Goal: Transaction & Acquisition: Register for event/course

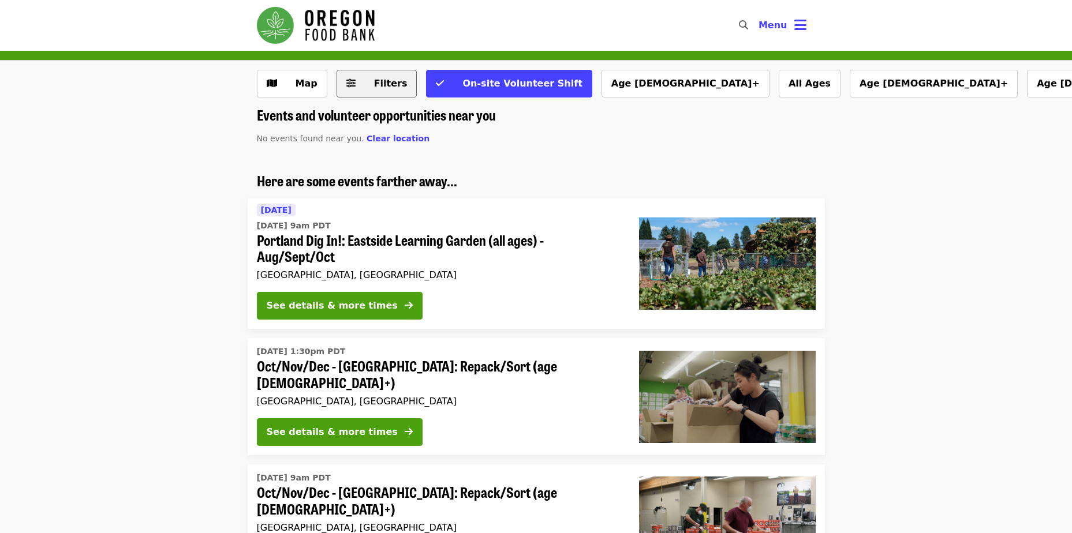
click at [370, 79] on span "Filters" at bounding box center [385, 84] width 45 height 14
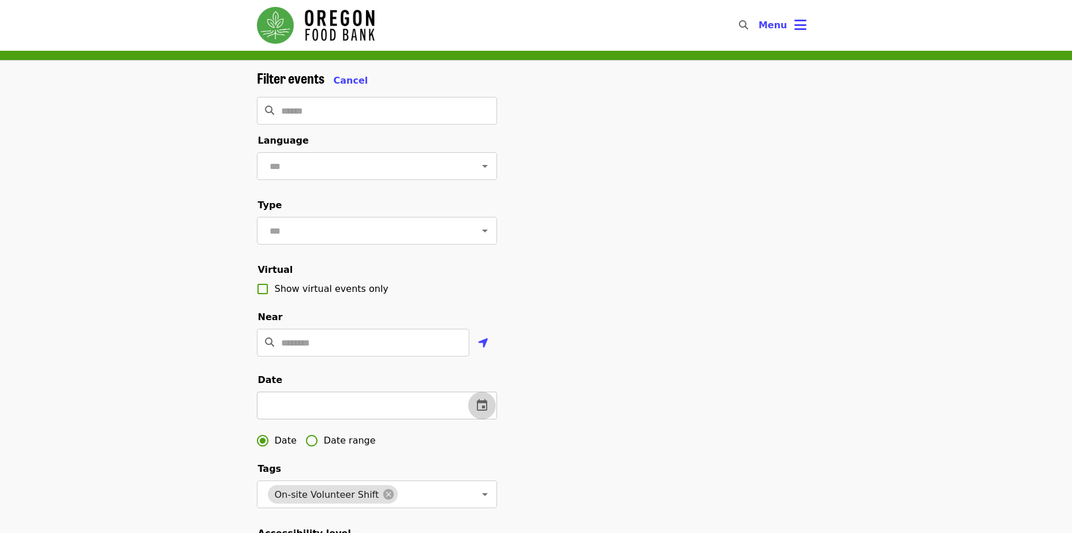
click at [479, 413] on icon "change date" at bounding box center [482, 406] width 14 height 14
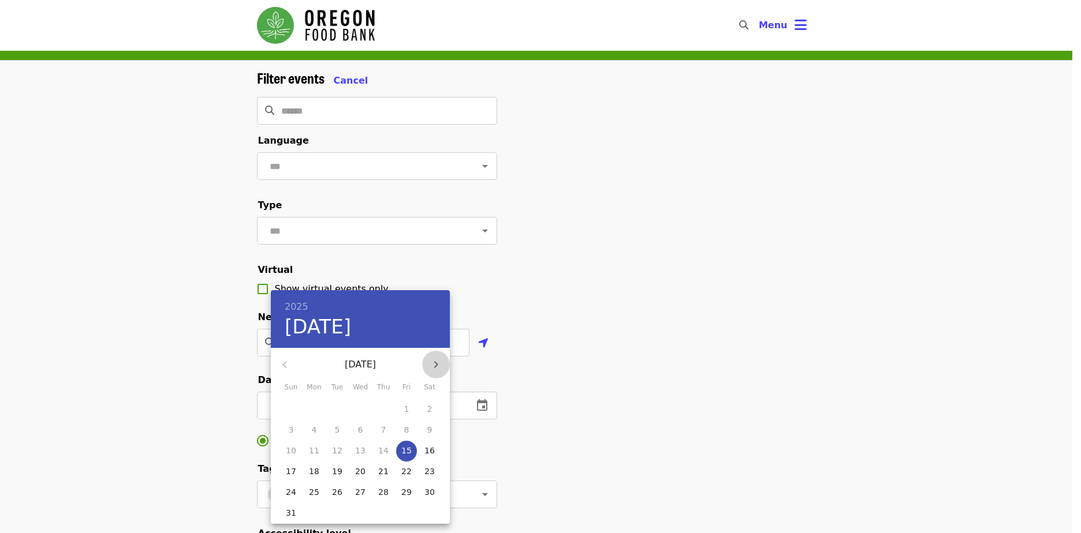
click at [434, 362] on icon "button" at bounding box center [436, 364] width 4 height 7
click at [384, 446] on p "18" at bounding box center [383, 451] width 10 height 12
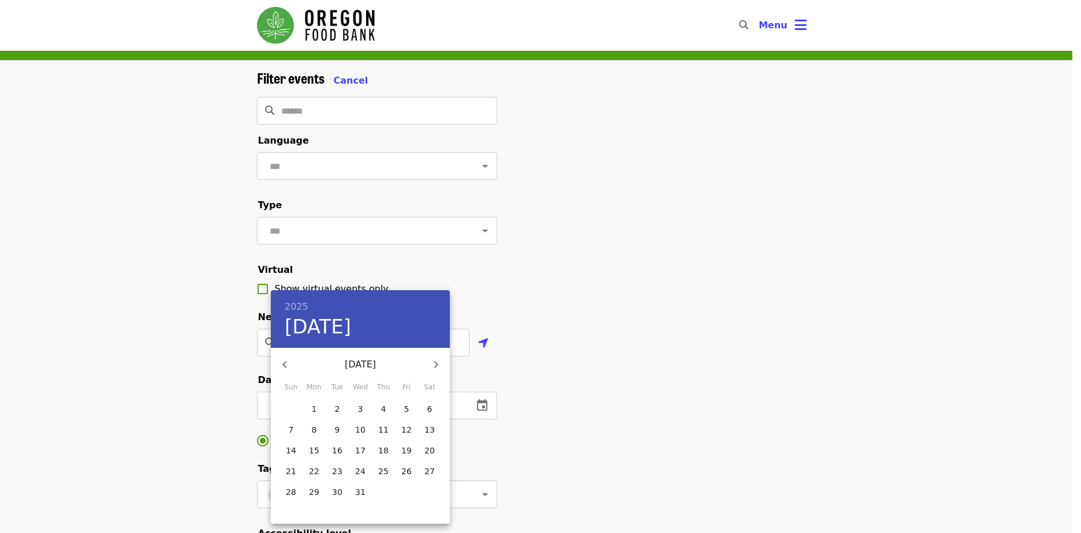
type input "**********"
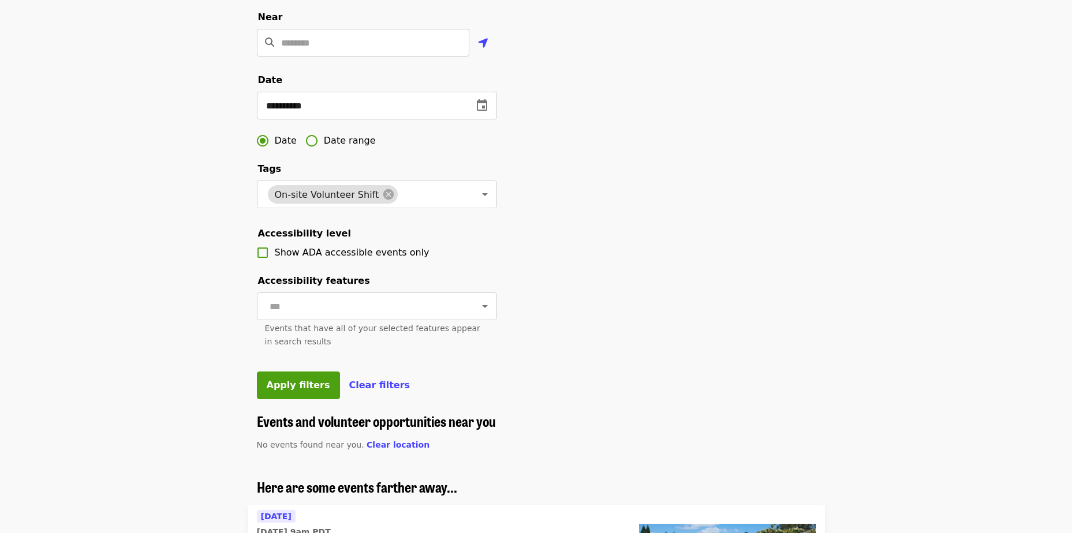
scroll to position [314, 0]
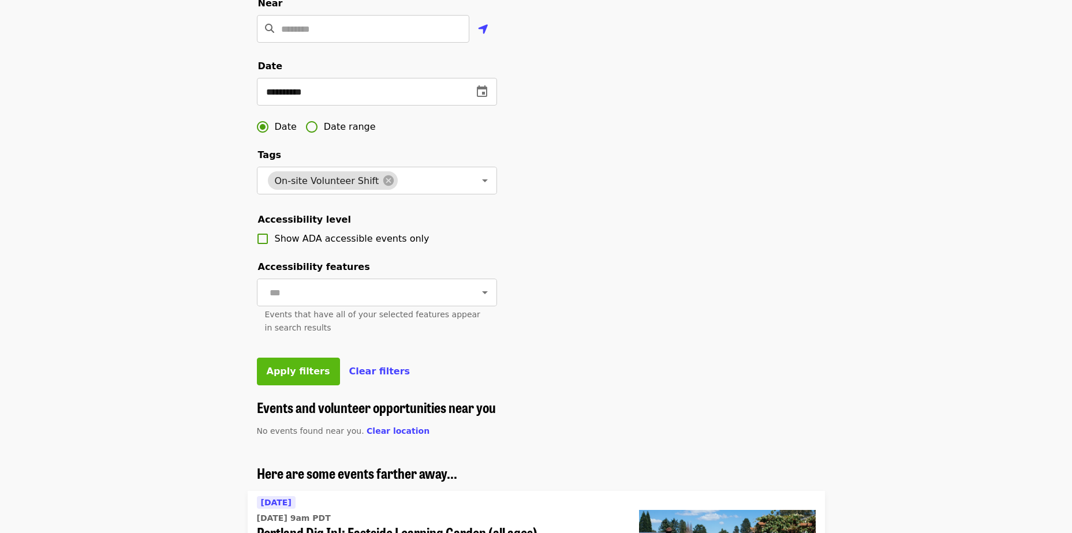
click at [285, 377] on span "Apply filters" at bounding box center [298, 371] width 63 height 11
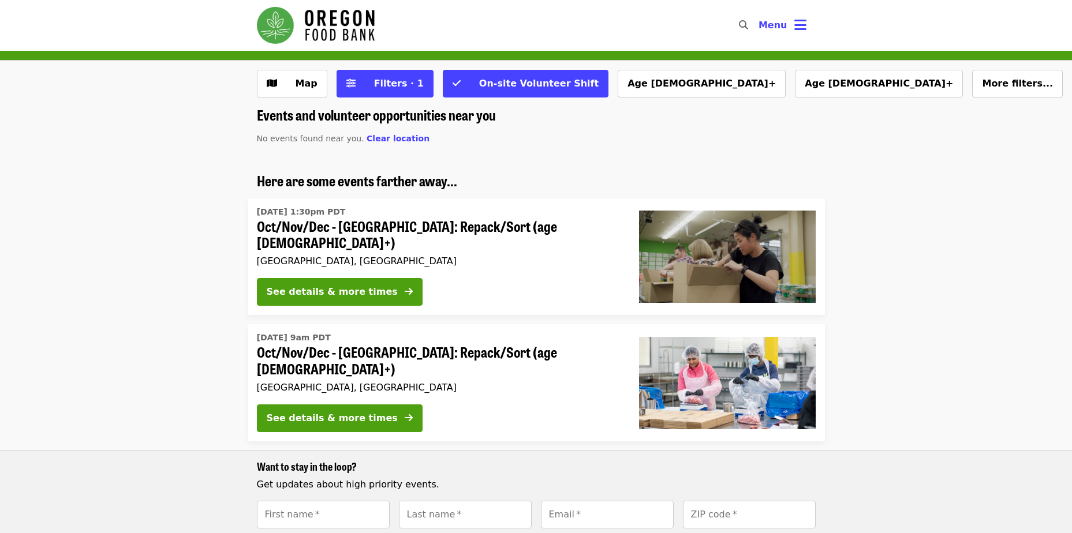
drag, startPoint x: 1071, startPoint y: 154, endPoint x: 1073, endPoint y: 159, distance: 5.9
click at [1071, 159] on html "Skip to content ​ Menu Map Filters · 1 On-site Volunteer Shift Age [DEMOGRAPHIC…" at bounding box center [536, 266] width 1072 height 533
click at [389, 84] on span "Filters · 1" at bounding box center [399, 83] width 50 height 11
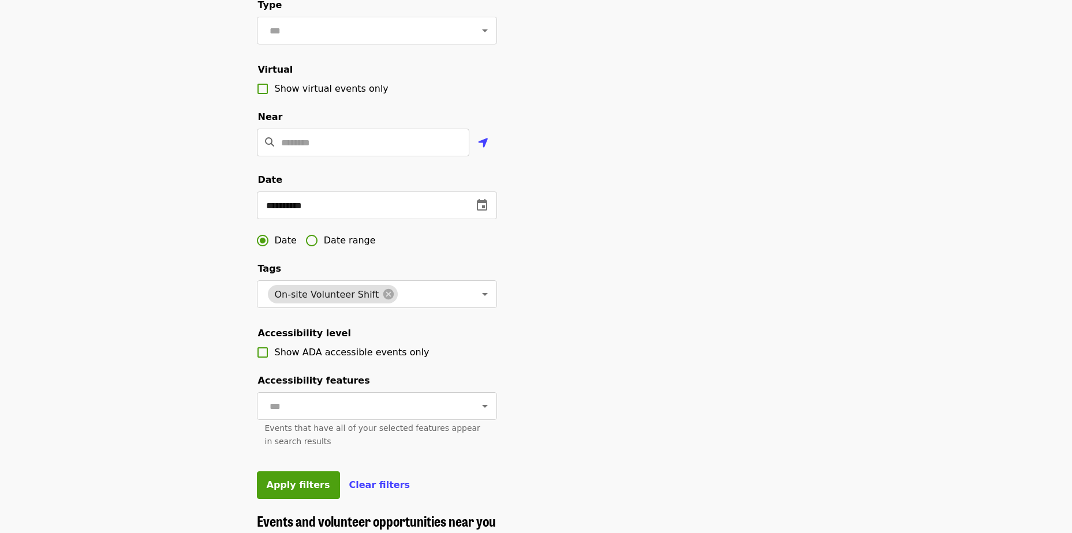
scroll to position [269, 0]
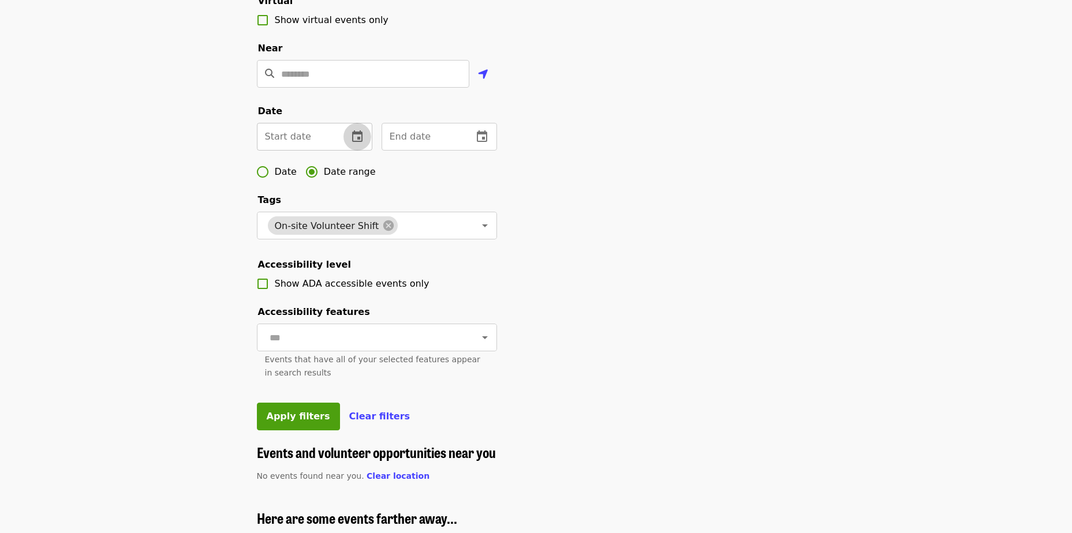
click at [360, 142] on icon "change date" at bounding box center [357, 136] width 10 height 12
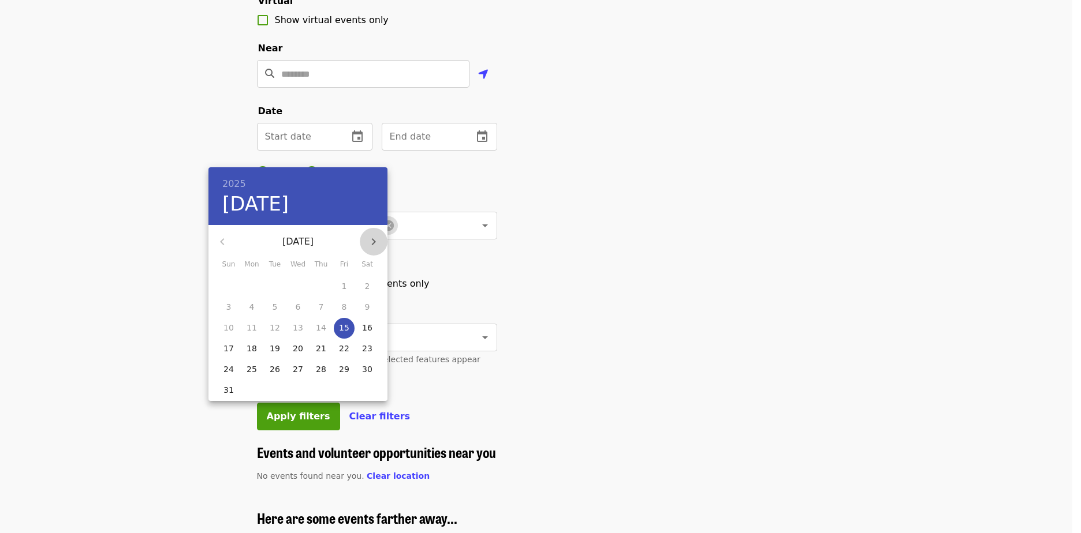
click at [376, 240] on icon "button" at bounding box center [374, 242] width 14 height 14
click at [245, 285] on span "1" at bounding box center [251, 287] width 21 height 12
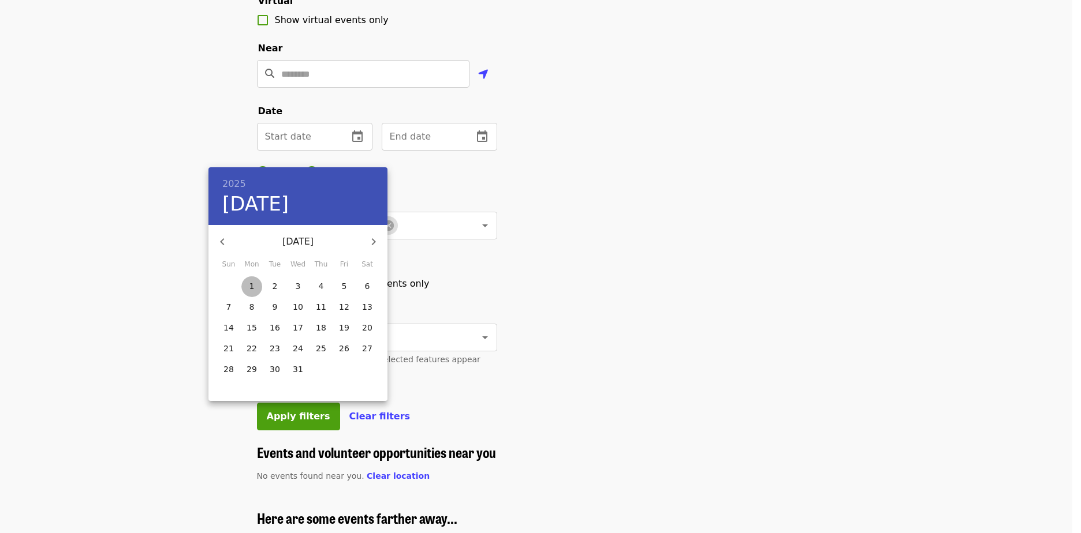
type input "**********"
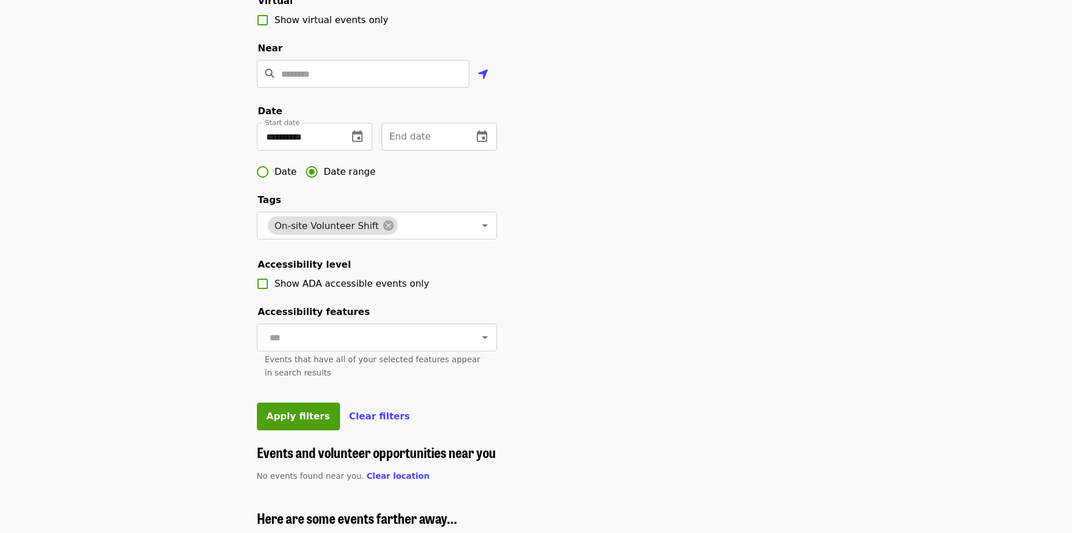
click at [486, 142] on icon "change date" at bounding box center [482, 136] width 10 height 12
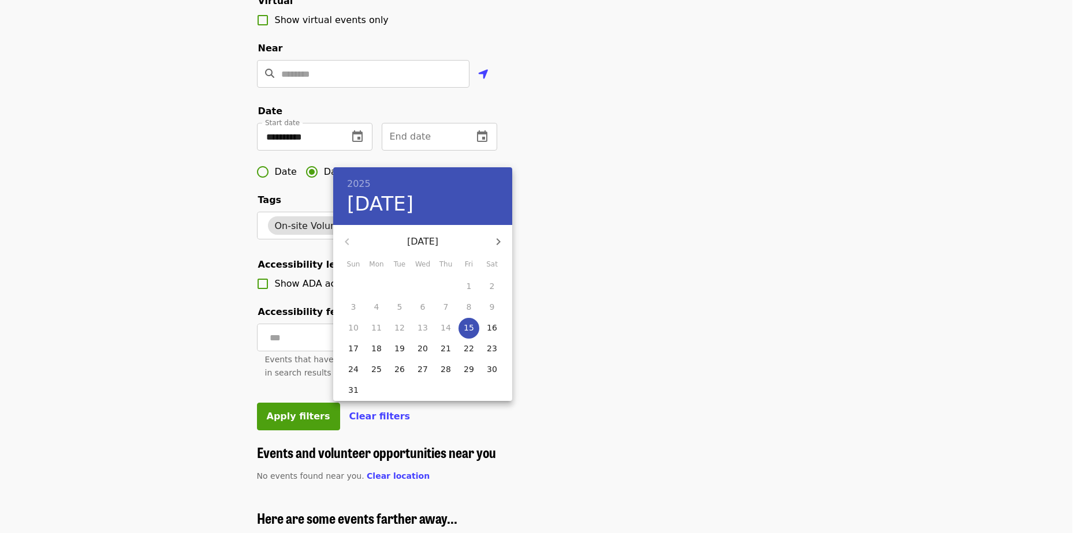
click at [495, 240] on icon "button" at bounding box center [498, 242] width 14 height 14
click at [426, 373] on p "31" at bounding box center [422, 370] width 10 height 12
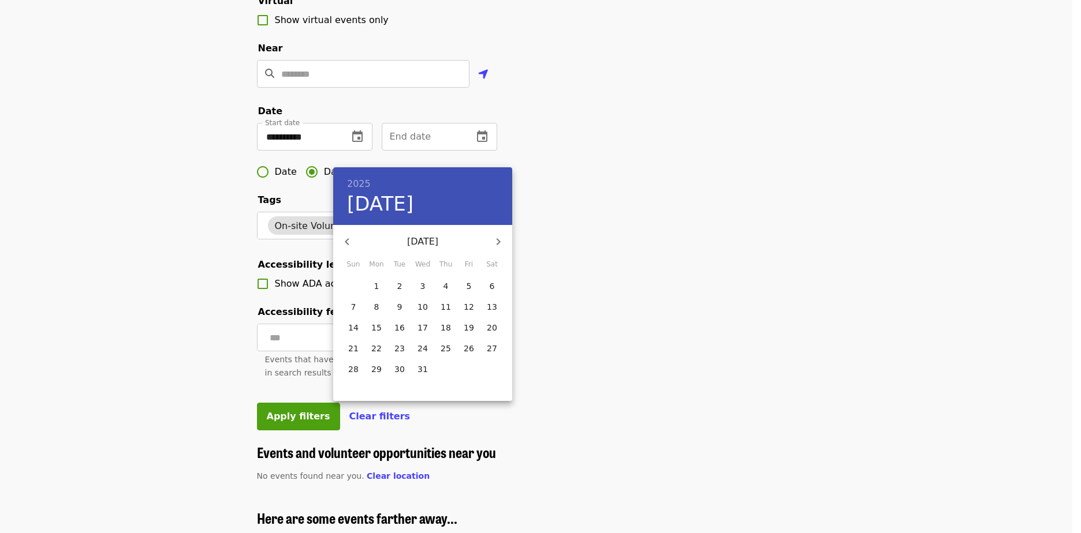
type input "**********"
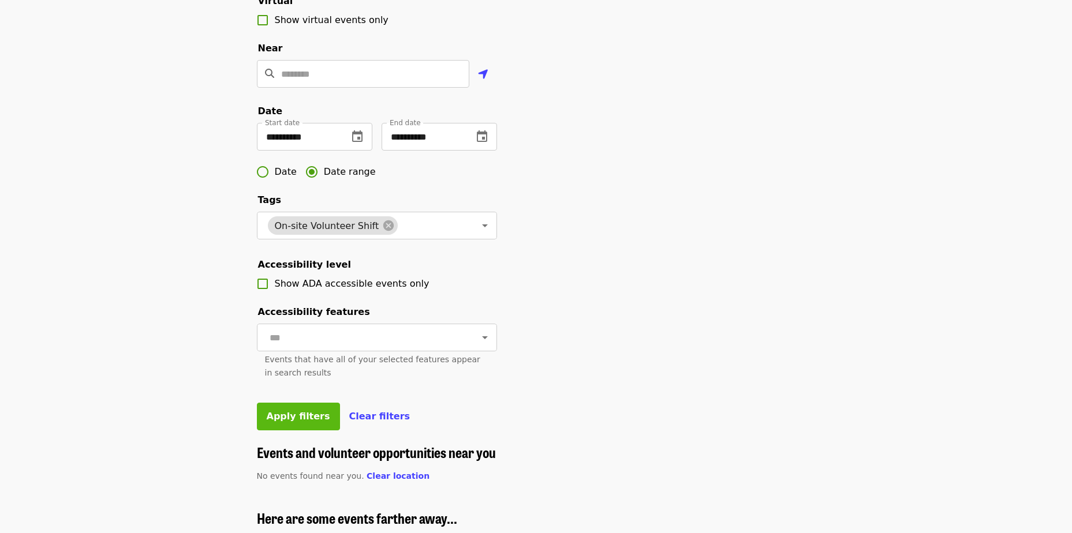
click at [284, 422] on span "Apply filters" at bounding box center [298, 416] width 63 height 11
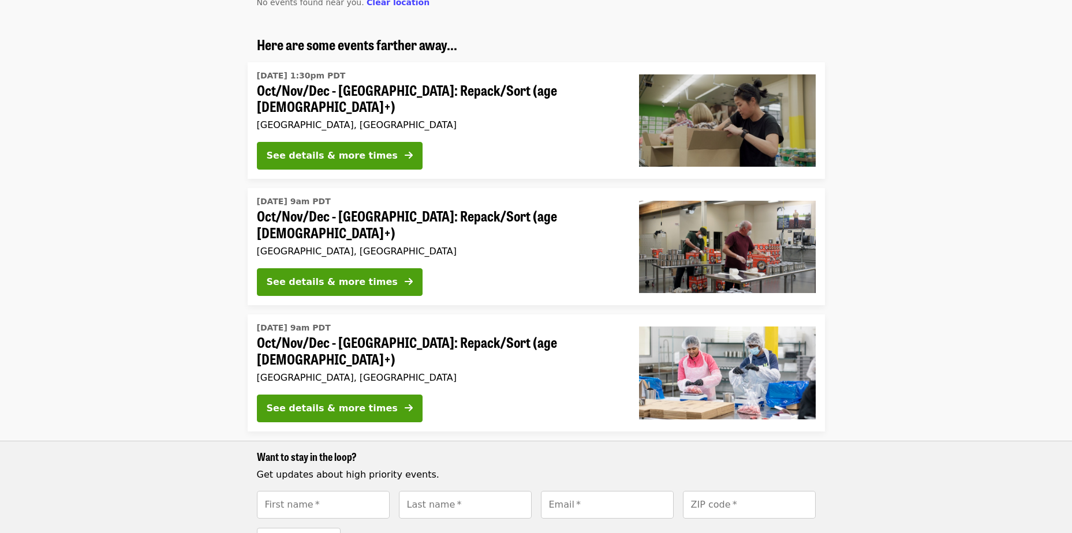
scroll to position [192, 0]
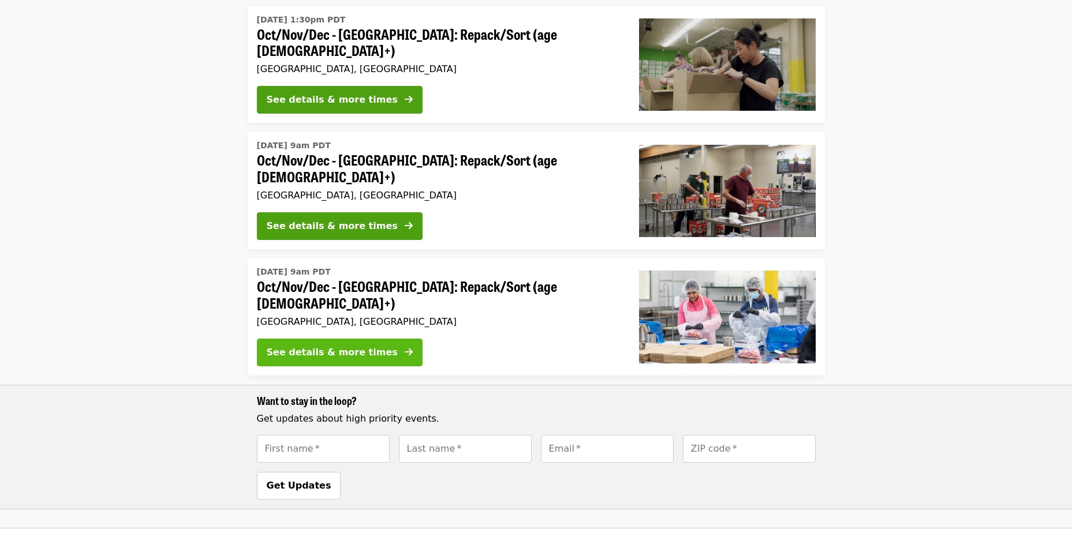
click at [347, 339] on button "See details & more times" at bounding box center [340, 353] width 166 height 28
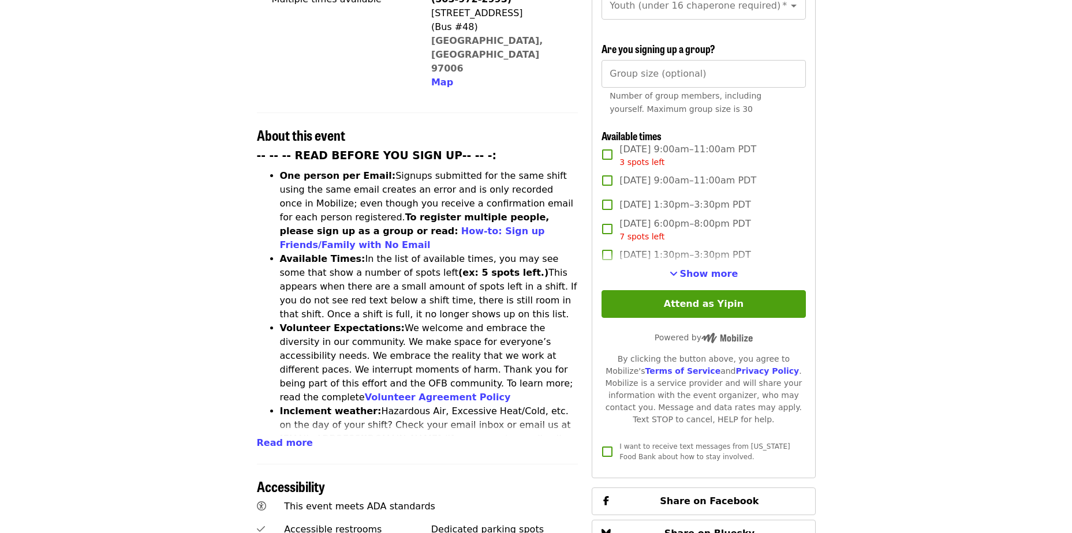
scroll to position [373, 0]
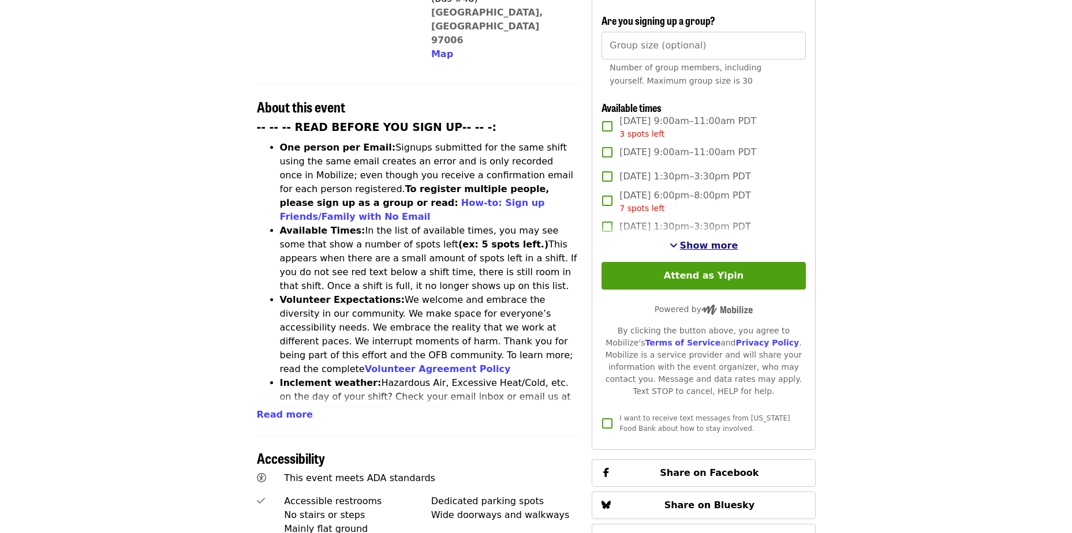
click at [725, 240] on span "Show more" at bounding box center [709, 245] width 58 height 11
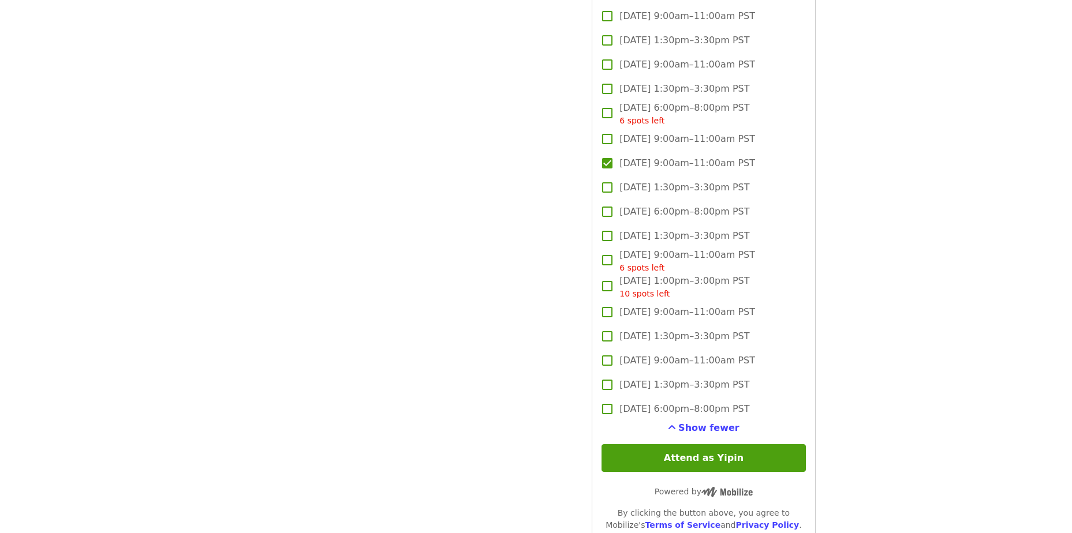
scroll to position [3337, 0]
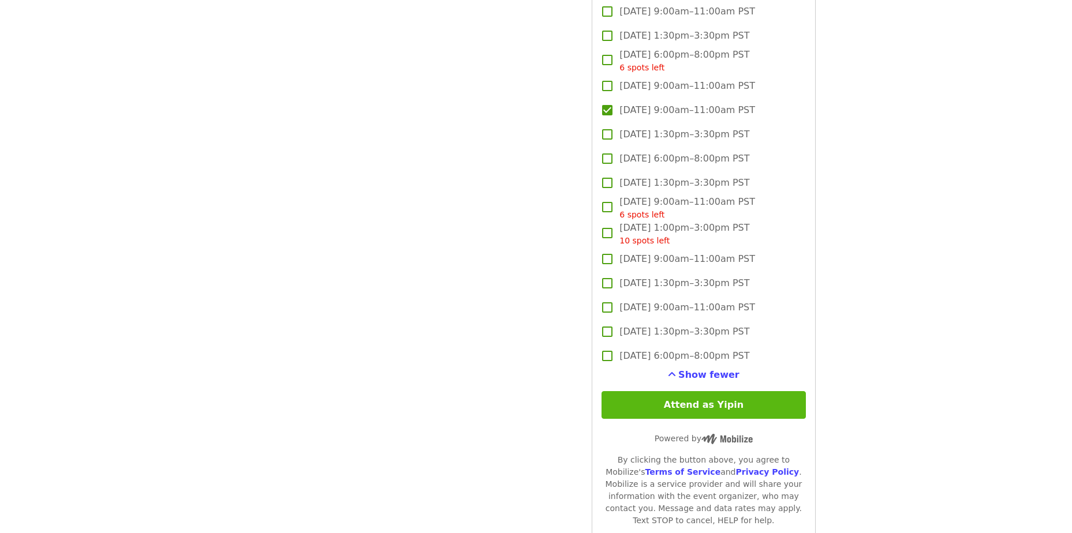
click at [742, 402] on button "Attend as Yipin" at bounding box center [703, 405] width 204 height 28
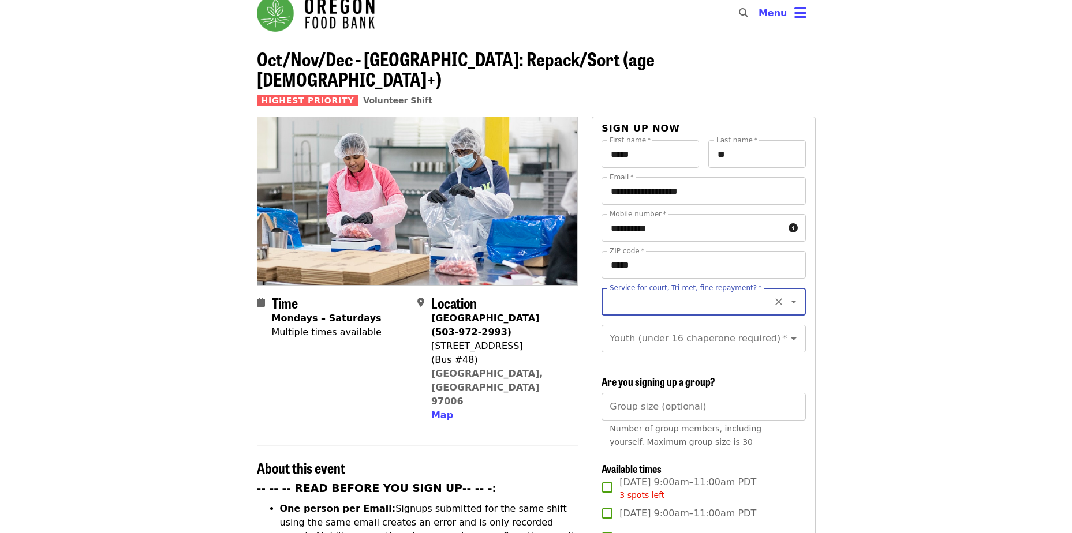
scroll to position [8, 0]
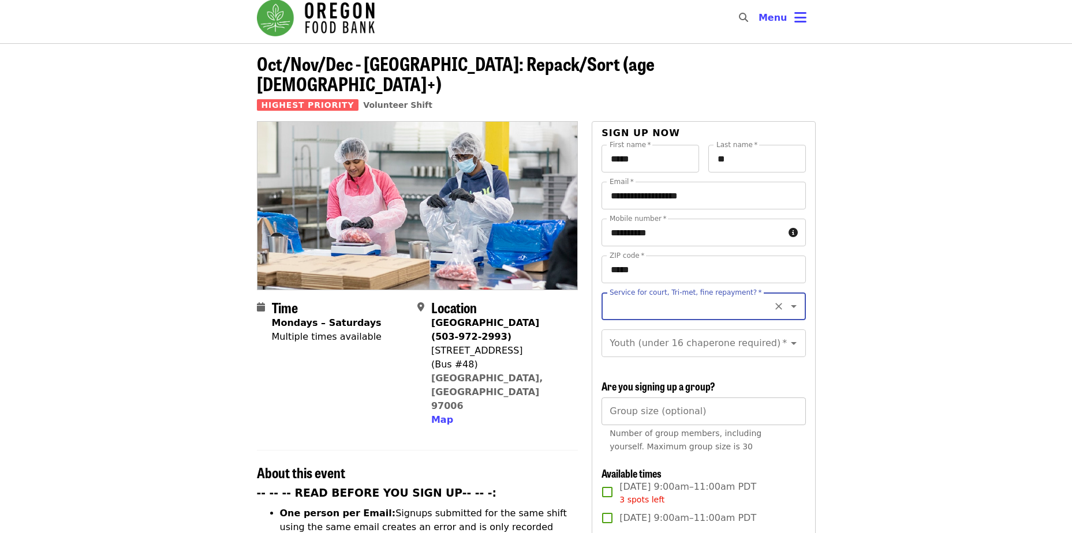
click at [728, 416] on input "Group size (optional)" at bounding box center [703, 412] width 204 height 28
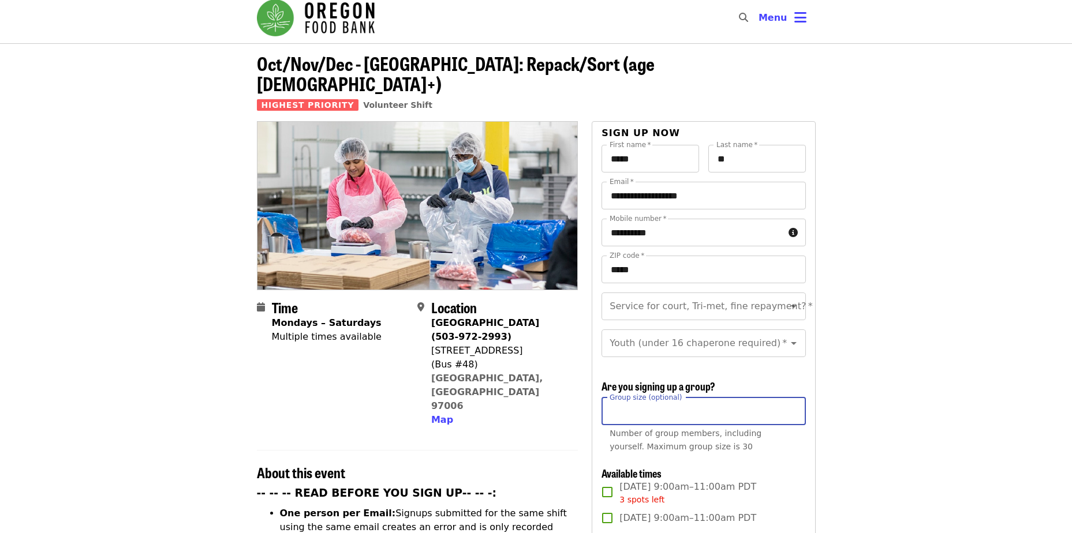
drag, startPoint x: 715, startPoint y: 412, endPoint x: 584, endPoint y: 420, distance: 130.7
click at [791, 305] on icon "Open" at bounding box center [794, 306] width 6 height 3
type input "**"
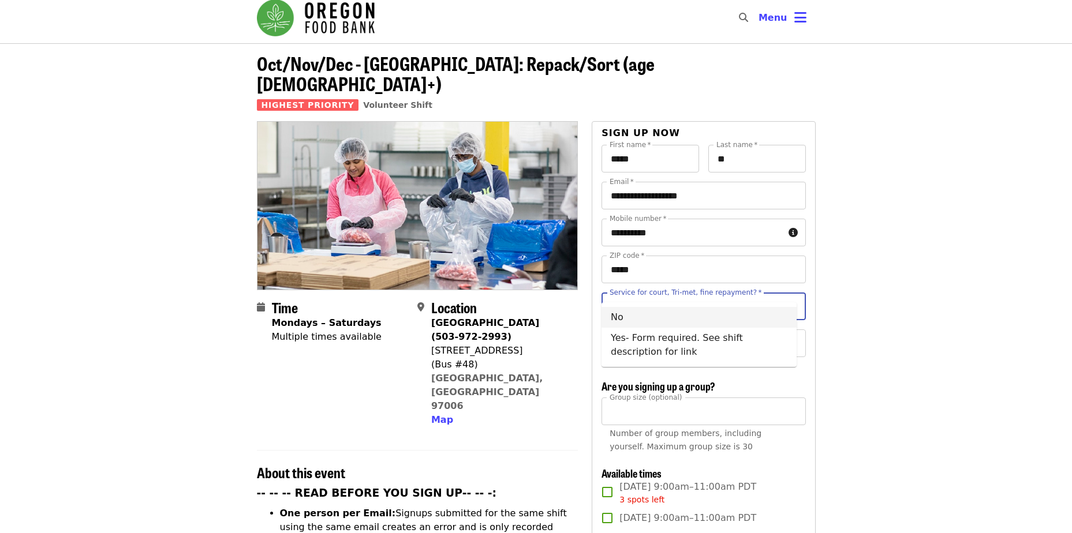
click at [681, 317] on li "No" at bounding box center [698, 317] width 195 height 21
type input "**"
click at [773, 338] on icon "Clear" at bounding box center [779, 344] width 12 height 12
click at [787, 337] on icon "Open" at bounding box center [794, 344] width 14 height 14
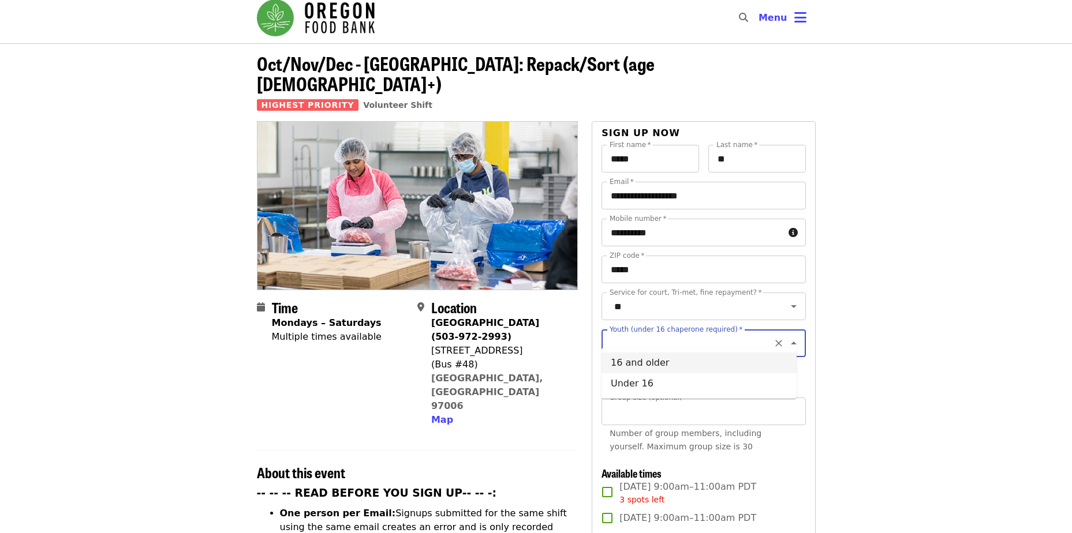
click at [674, 362] on li "16 and older" at bounding box center [698, 363] width 195 height 21
type input "**********"
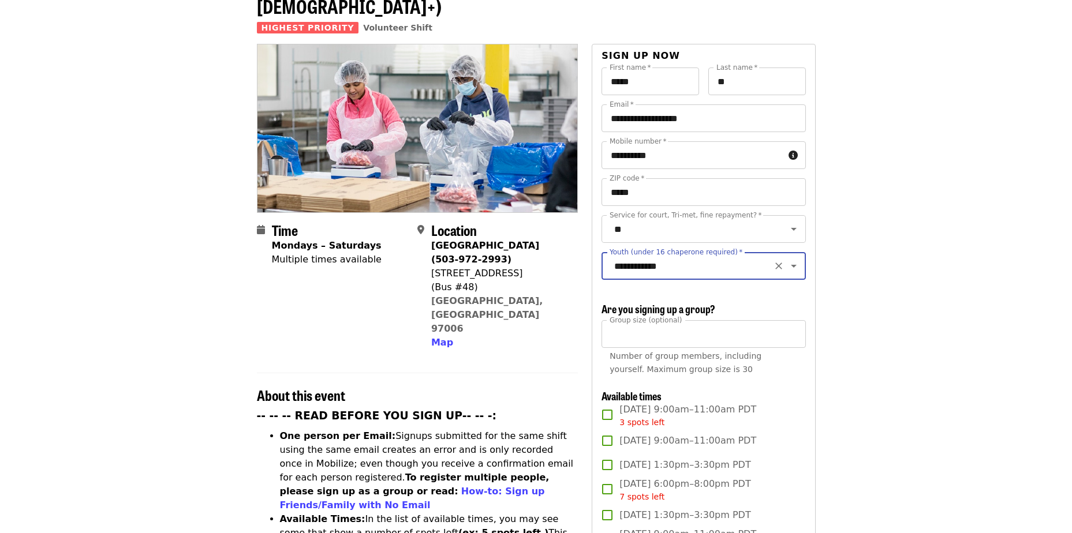
scroll to position [0, 0]
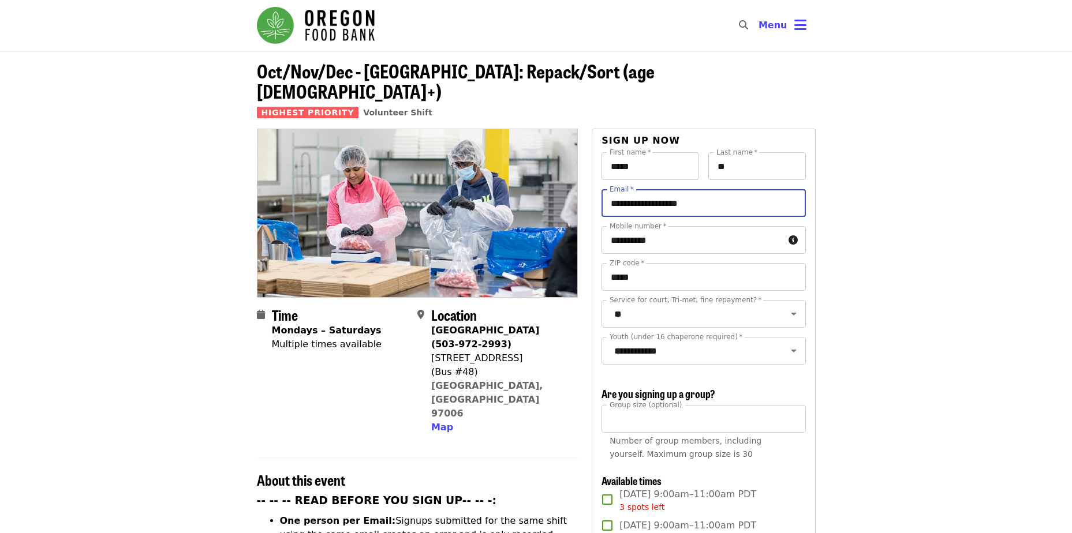
click at [705, 189] on input "**********" at bounding box center [703, 203] width 204 height 28
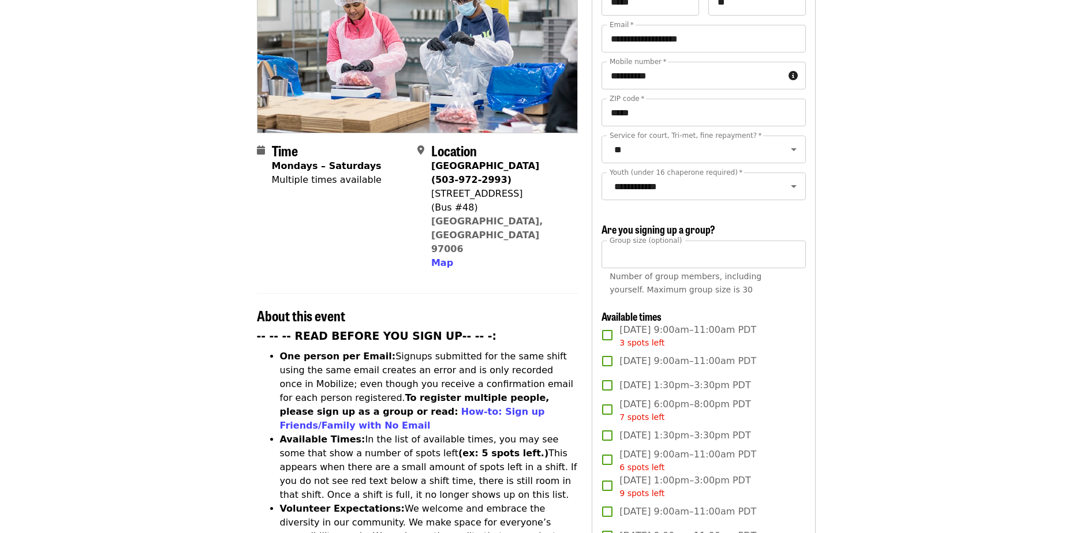
scroll to position [68, 0]
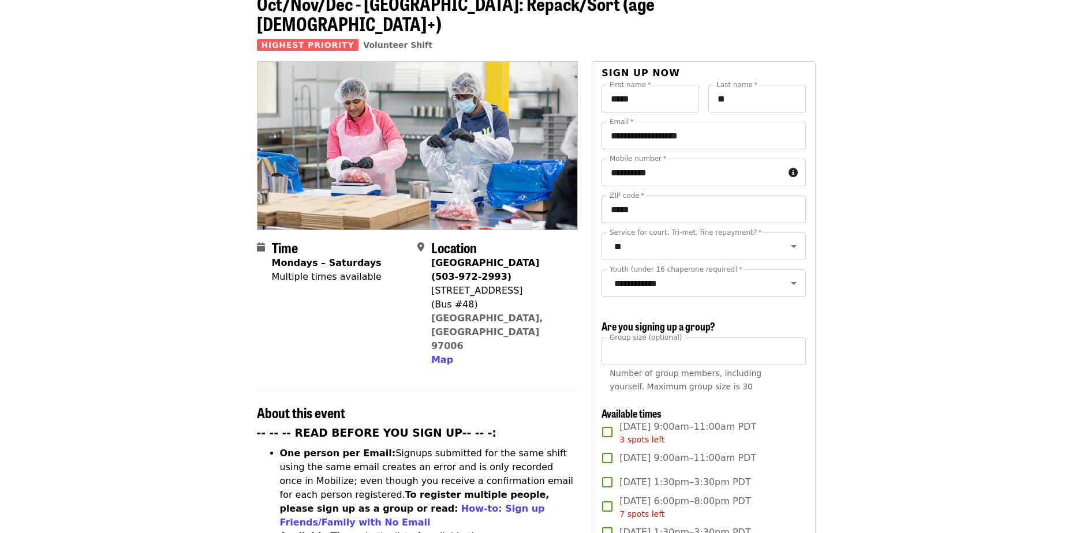
click at [649, 196] on input "*****" at bounding box center [703, 210] width 204 height 28
type input "*****"
click at [640, 122] on input "**********" at bounding box center [703, 136] width 204 height 28
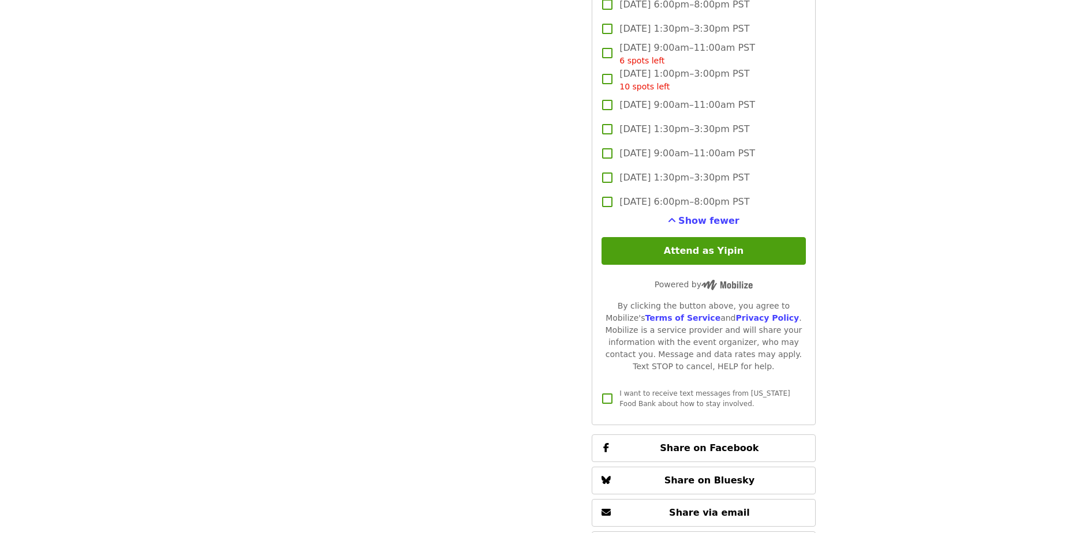
scroll to position [3510, 0]
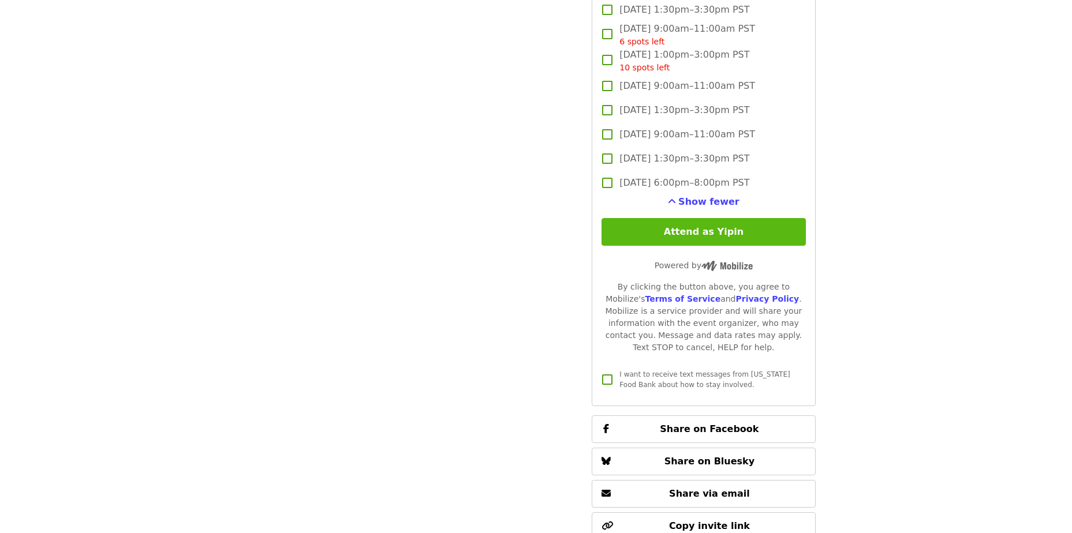
type input "**********"
click at [736, 225] on button "Attend as Yipin" at bounding box center [703, 232] width 204 height 28
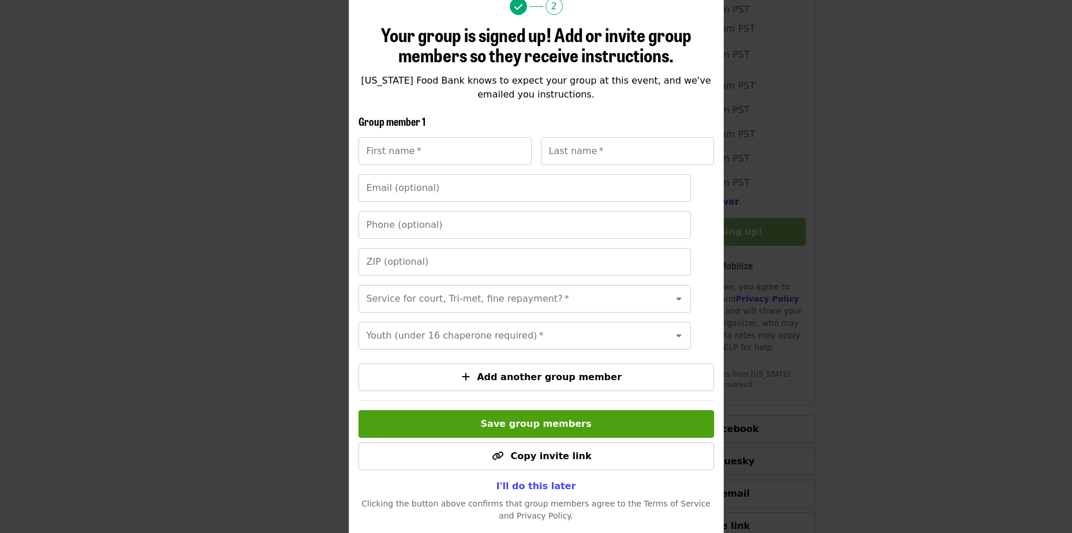
scroll to position [155, 0]
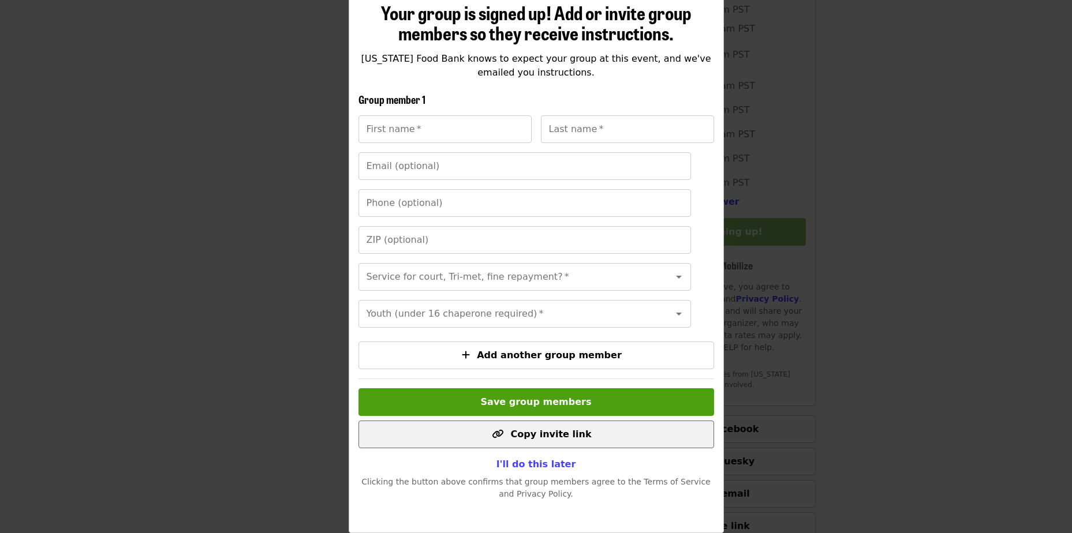
click at [530, 435] on span "Copy invite link" at bounding box center [550, 434] width 81 height 11
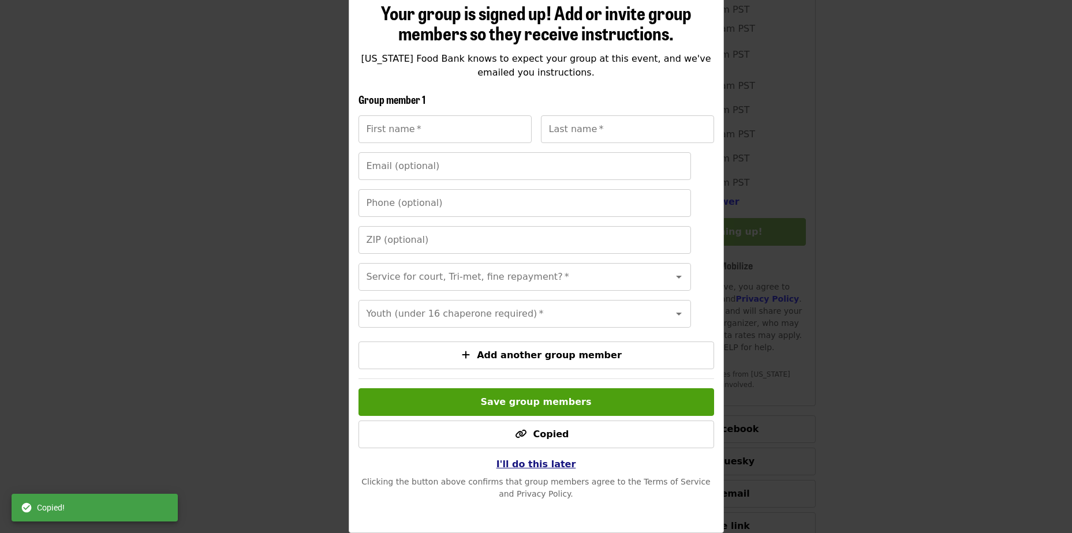
click at [551, 468] on span "I'll do this later" at bounding box center [536, 464] width 80 height 11
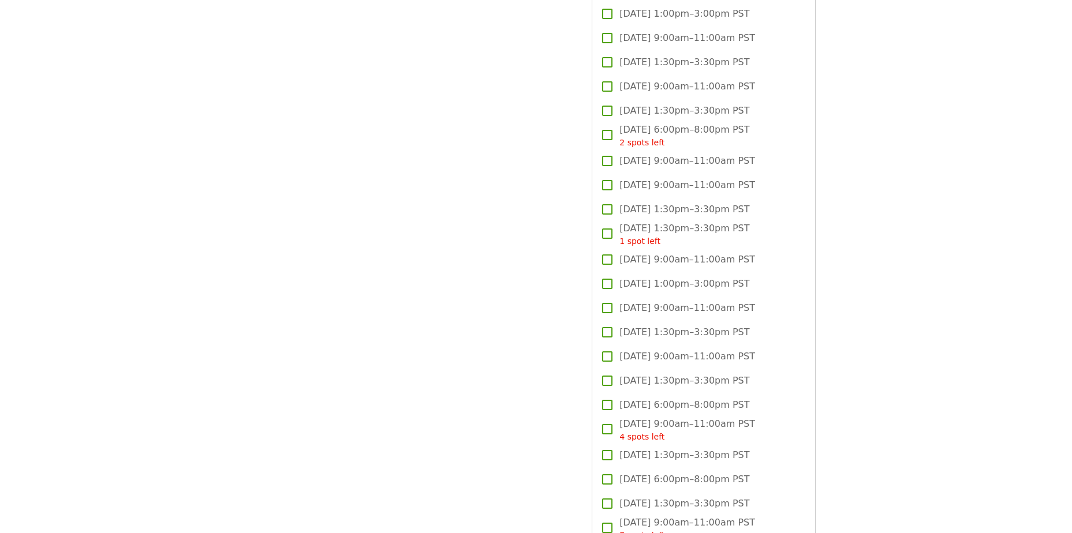
scroll to position [0, 0]
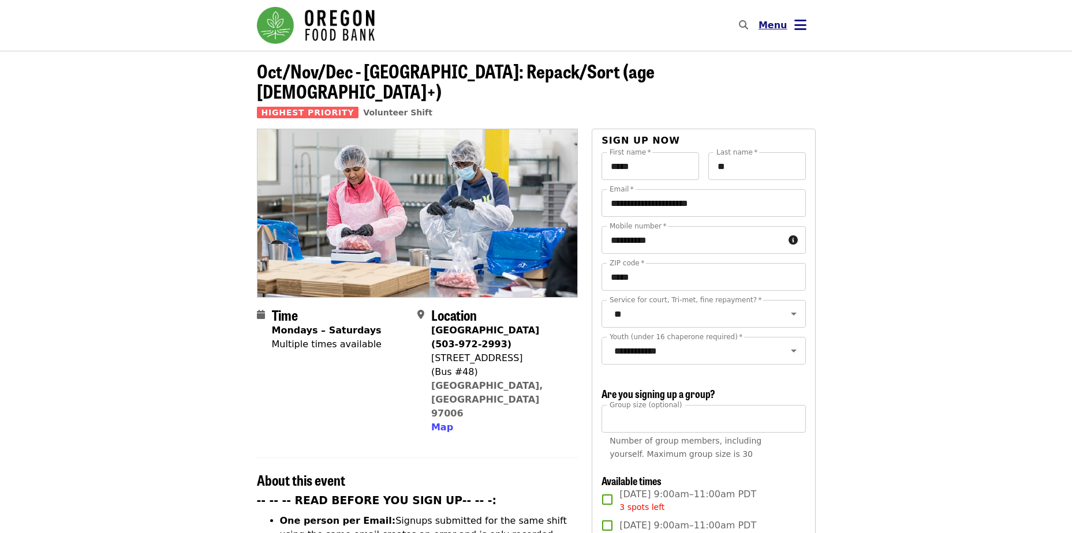
click at [798, 28] on icon "bars icon" at bounding box center [800, 25] width 12 height 17
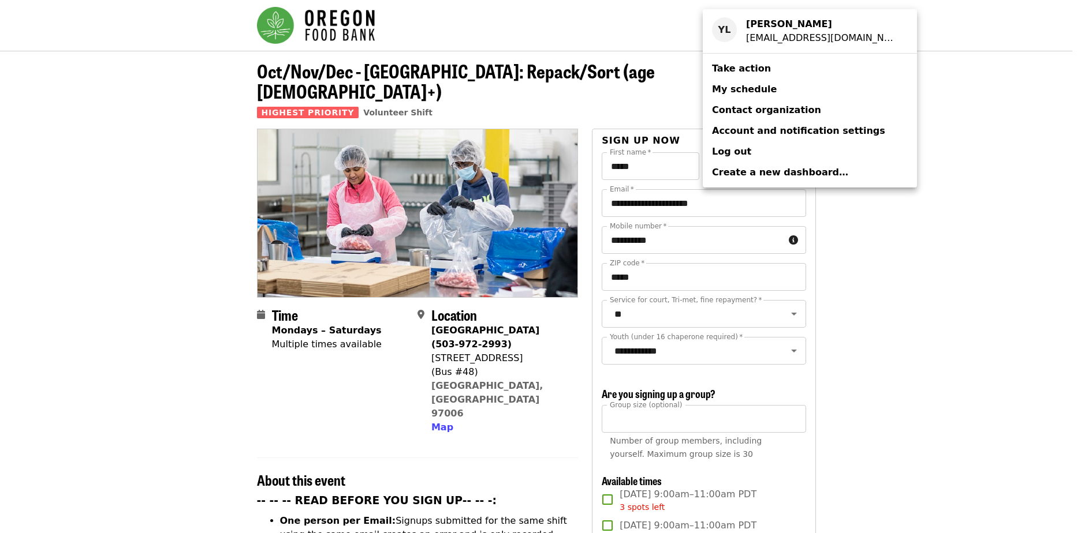
click at [791, 89] on link "My schedule" at bounding box center [809, 89] width 214 height 21
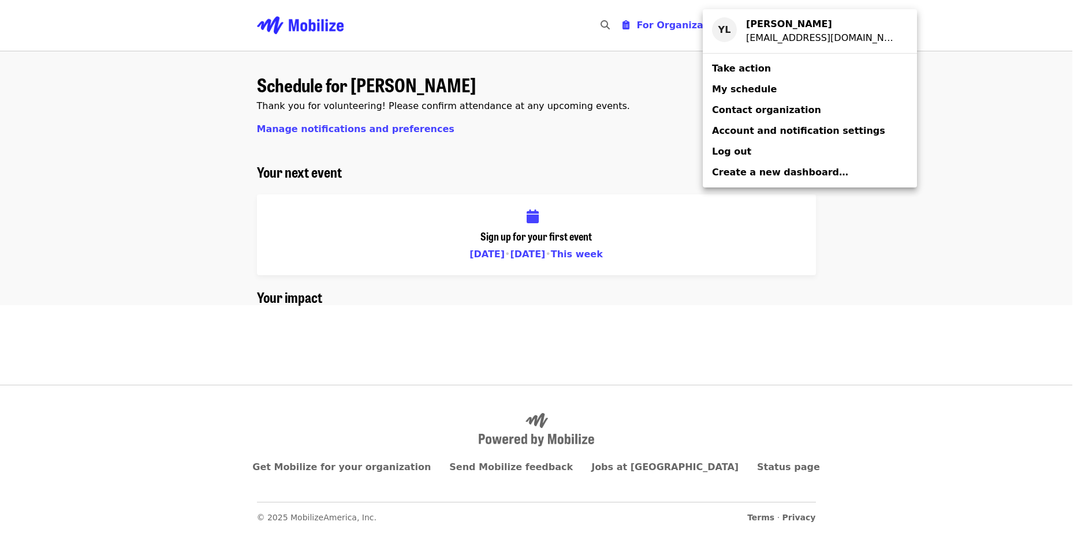
click at [750, 88] on span "My schedule" at bounding box center [744, 89] width 65 height 11
click at [747, 85] on span "My schedule" at bounding box center [744, 89] width 65 height 11
click at [755, 72] on span "Take action" at bounding box center [741, 68] width 59 height 11
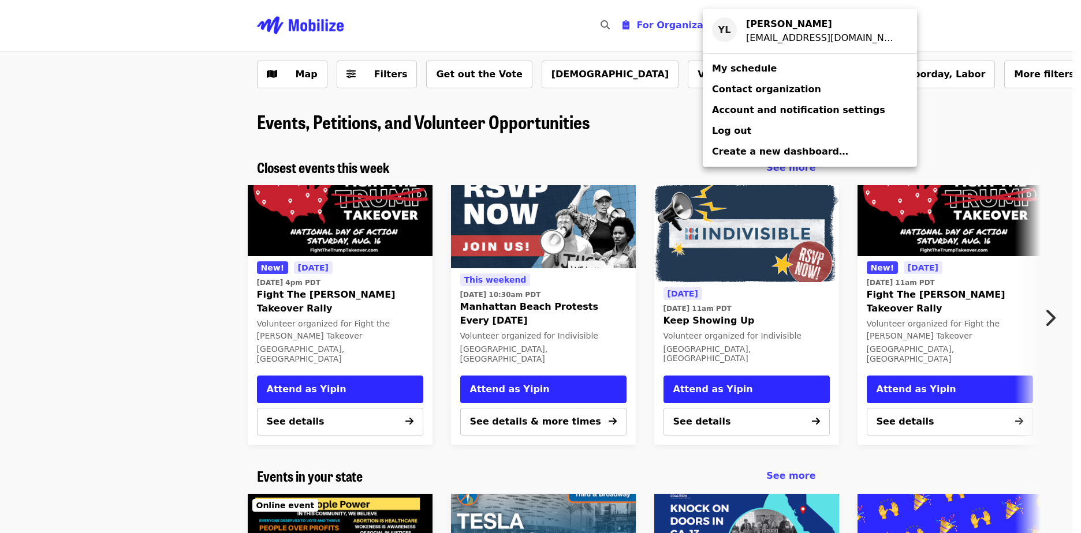
click at [791, 103] on link "Account and notification settings" at bounding box center [809, 110] width 214 height 21
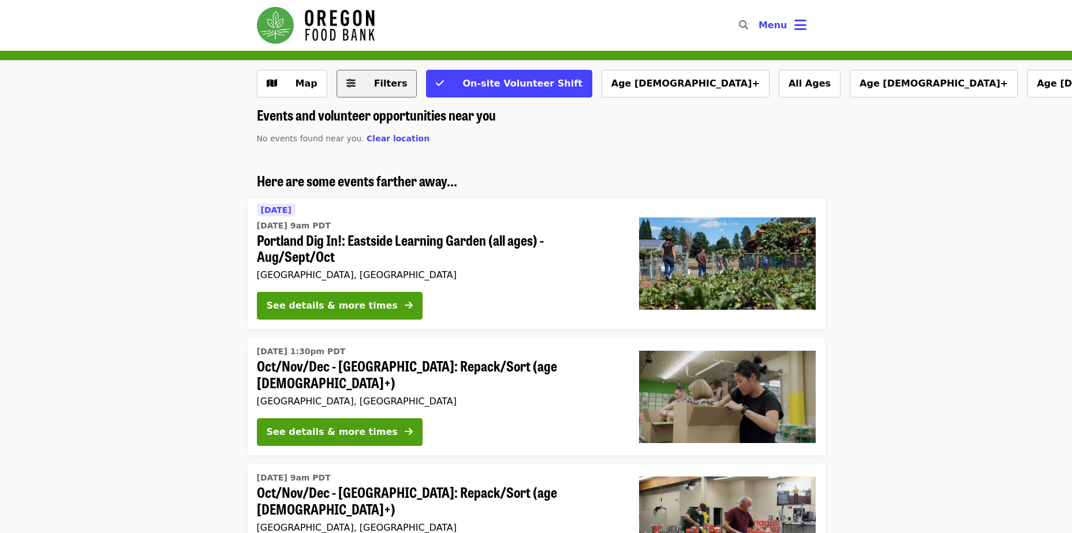
click at [377, 85] on span "Filters" at bounding box center [390, 83] width 33 height 11
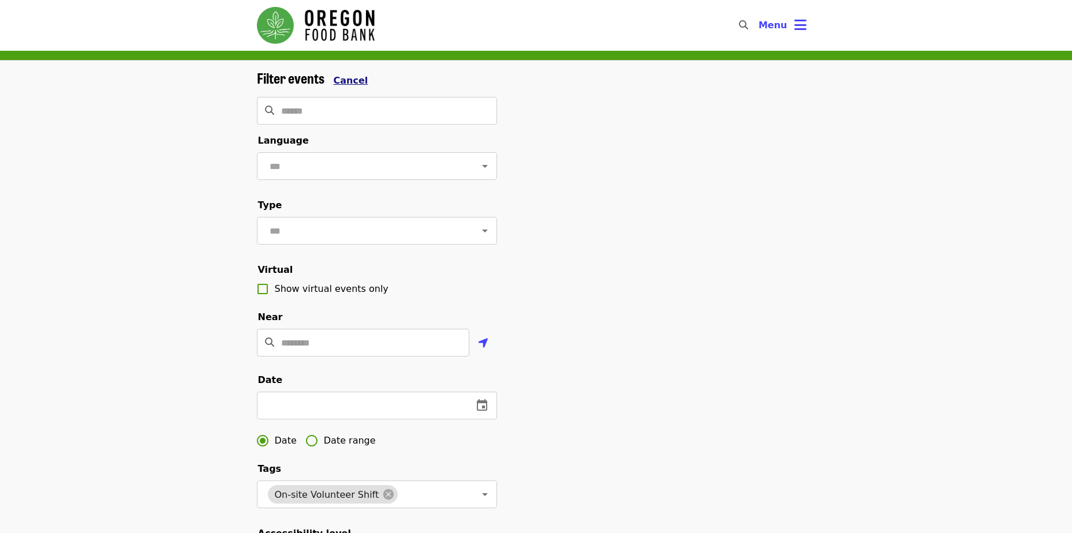
click at [357, 76] on span "Cancel" at bounding box center [351, 80] width 35 height 11
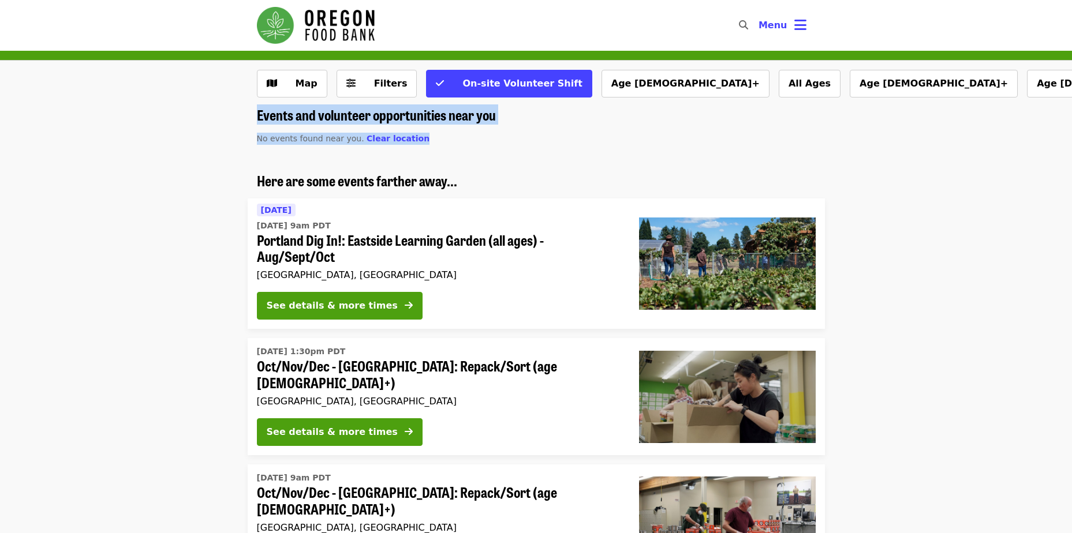
drag, startPoint x: 1070, startPoint y: 87, endPoint x: 1081, endPoint y: 135, distance: 49.8
click at [1071, 135] on html "Skip to content ​ Menu Map Filters On-site Volunteer Shift Age [DEMOGRAPHIC_DAT…" at bounding box center [536, 266] width 1072 height 533
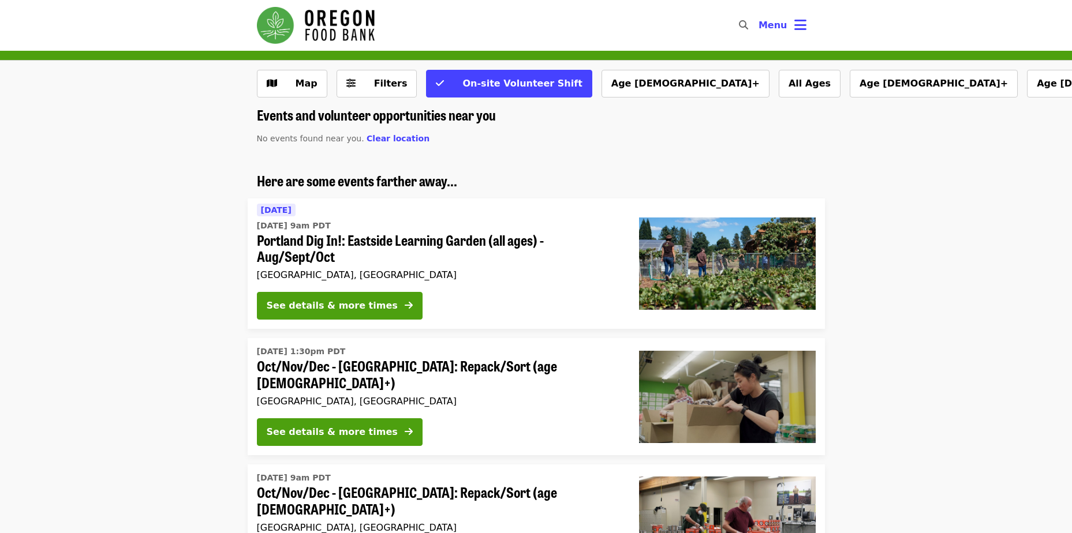
click at [989, 269] on li "Here are some events farther away... [DATE] [DATE] 9am PDT Portland Dig In!: [G…" at bounding box center [536, 251] width 1072 height 157
click at [331, 428] on div "See details & more times" at bounding box center [332, 432] width 131 height 14
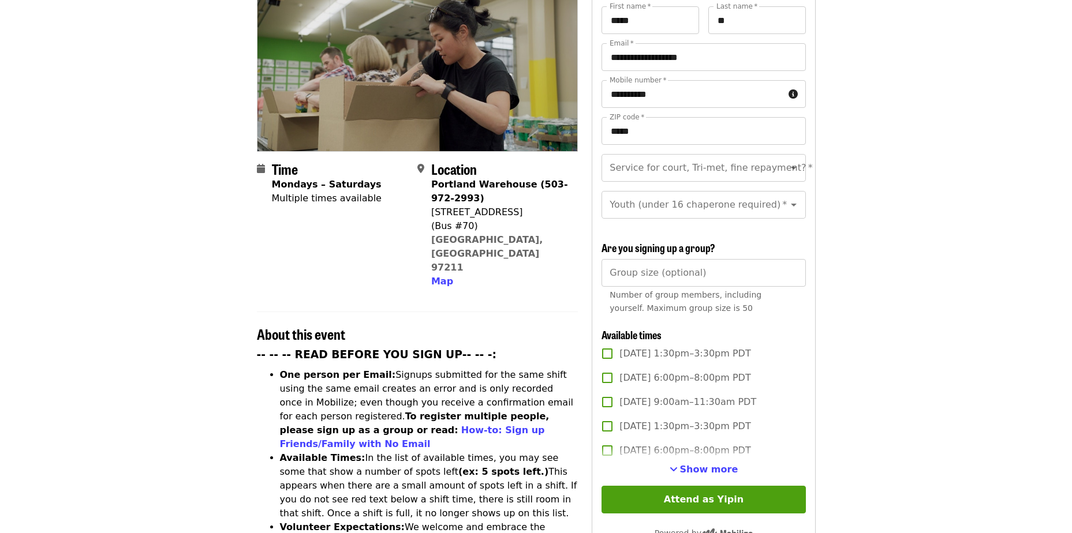
scroll to position [263, 0]
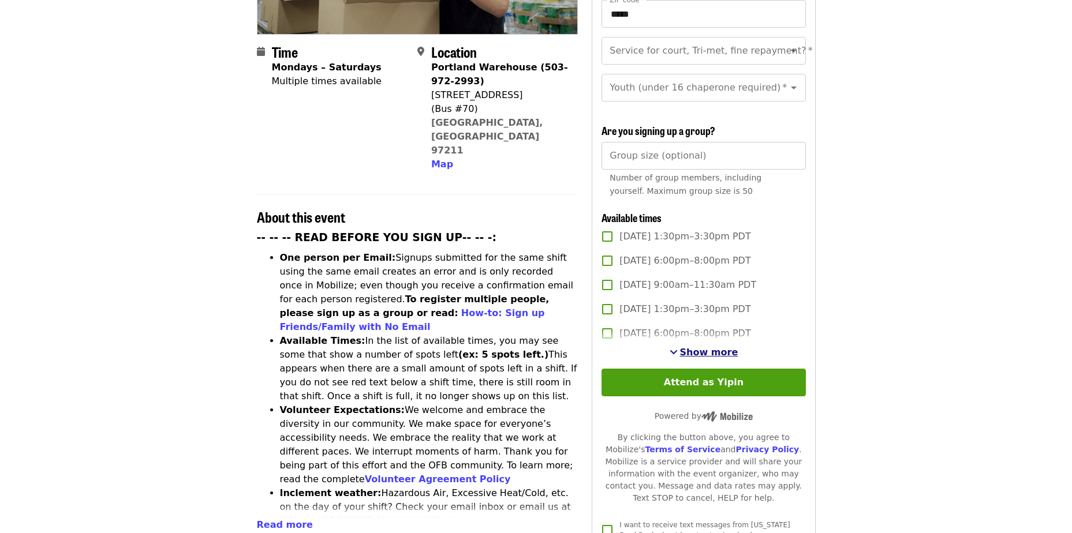
click at [724, 347] on span "Show more" at bounding box center [709, 352] width 58 height 11
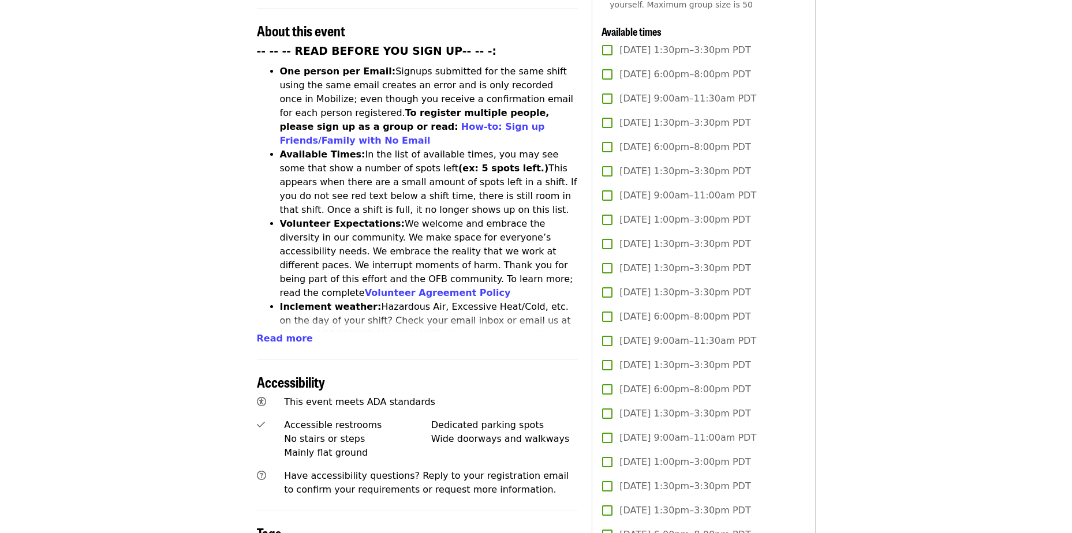
scroll to position [0, 0]
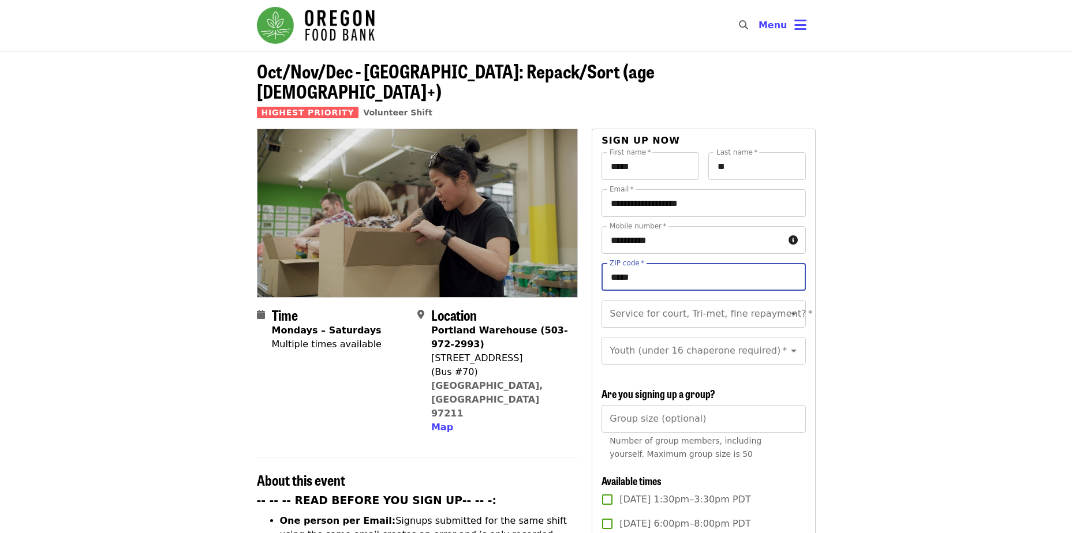
drag, startPoint x: 655, startPoint y: 255, endPoint x: 563, endPoint y: 263, distance: 92.7
type input "*****"
click at [661, 189] on input "**********" at bounding box center [703, 203] width 204 height 28
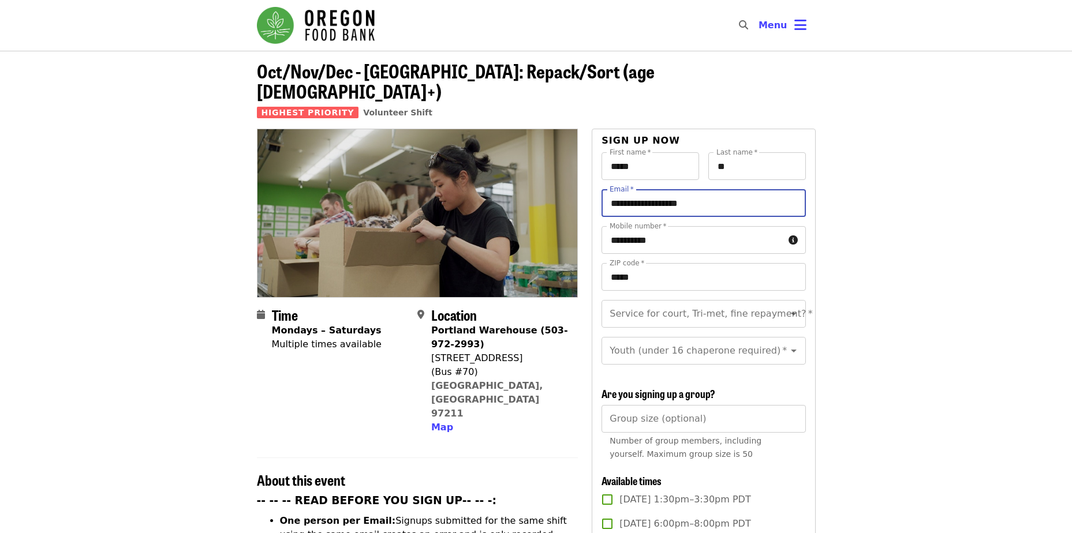
click at [661, 189] on input "**********" at bounding box center [703, 203] width 204 height 28
type input "**********"
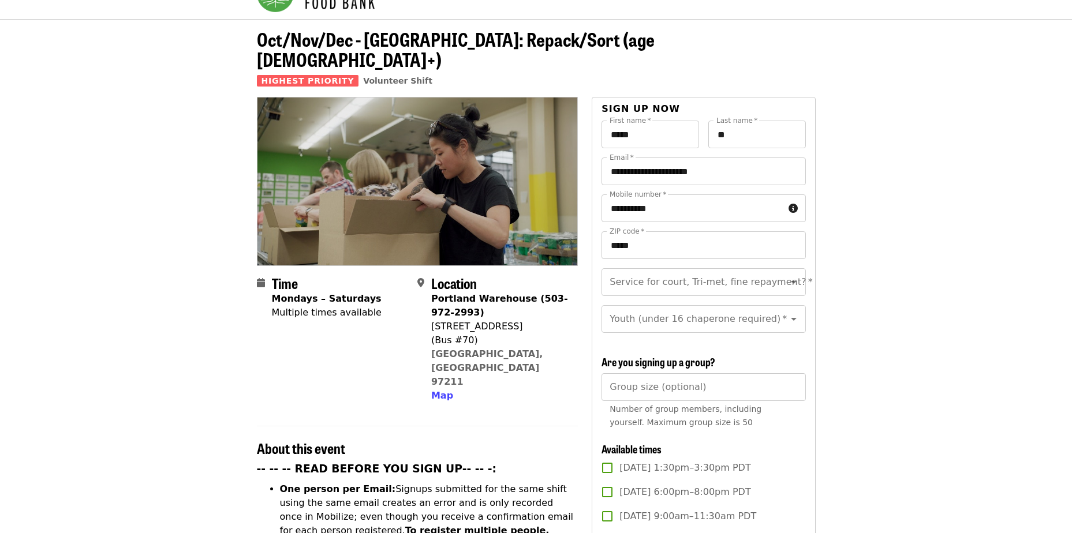
scroll to position [23, 0]
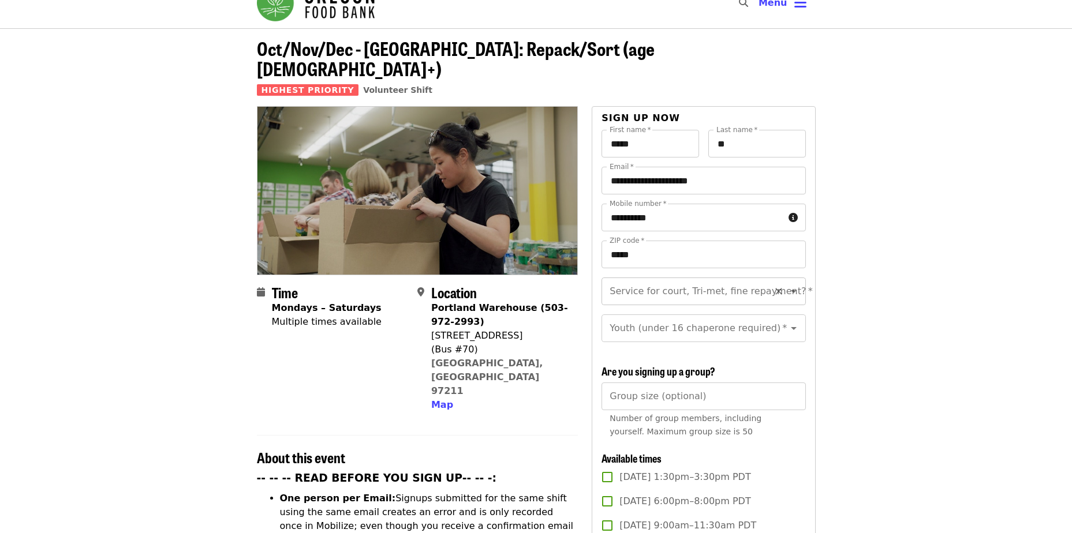
click at [787, 285] on icon "Open" at bounding box center [794, 292] width 14 height 14
click at [711, 304] on li "No" at bounding box center [698, 302] width 195 height 21
type input "**"
click at [787, 322] on icon "Open" at bounding box center [794, 329] width 14 height 14
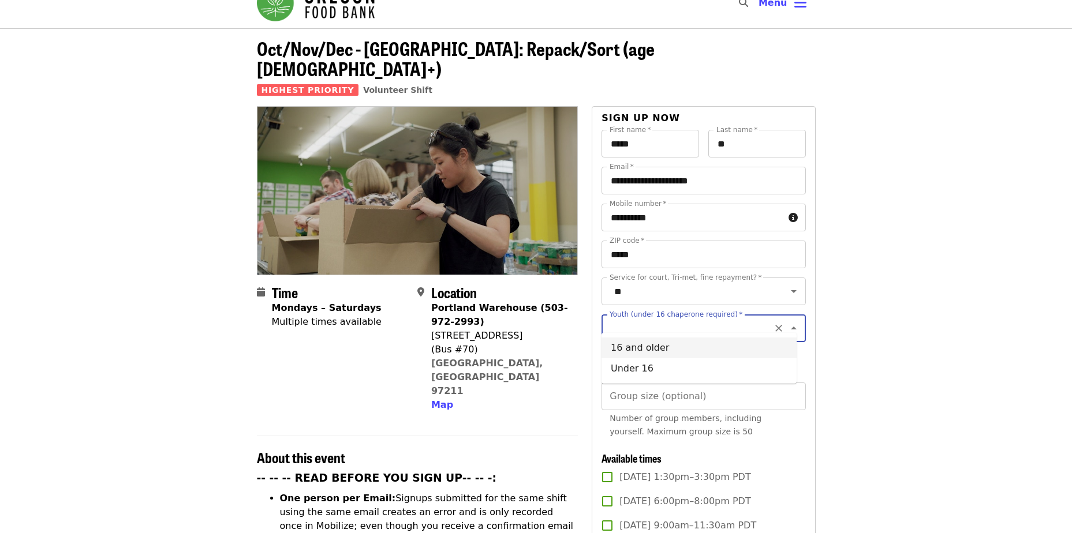
click at [698, 347] on li "16 and older" at bounding box center [698, 348] width 195 height 21
type input "**********"
click at [746, 400] on input "Group size (optional)" at bounding box center [703, 397] width 204 height 28
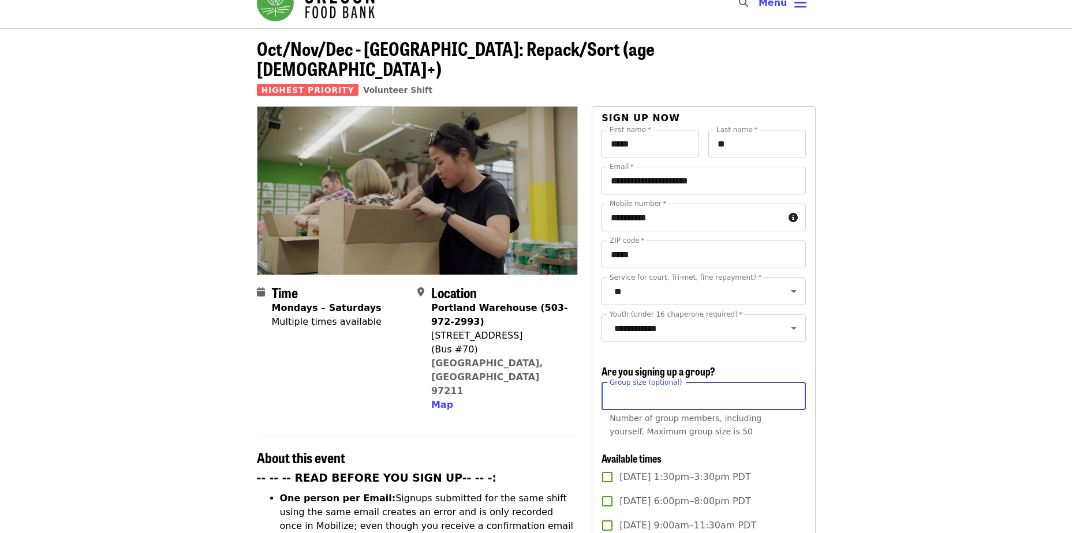
type input "**"
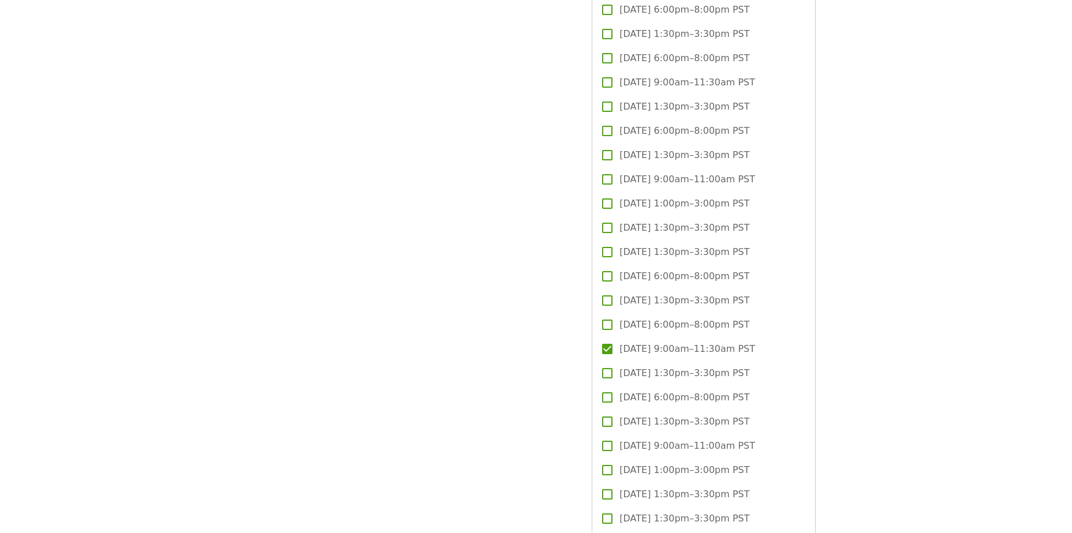
scroll to position [3025, 0]
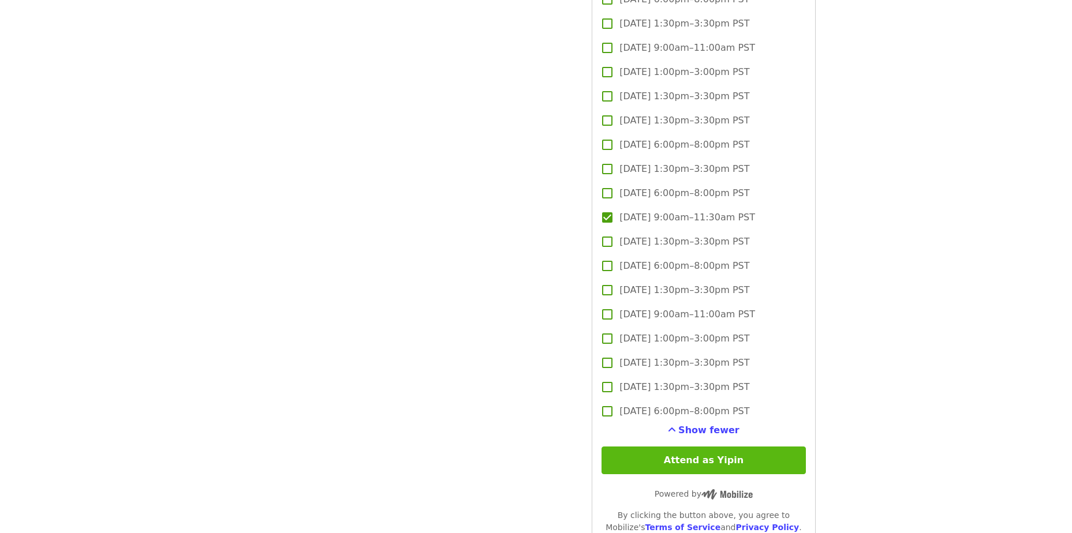
click at [742, 459] on button "Attend as Yipin" at bounding box center [703, 461] width 204 height 28
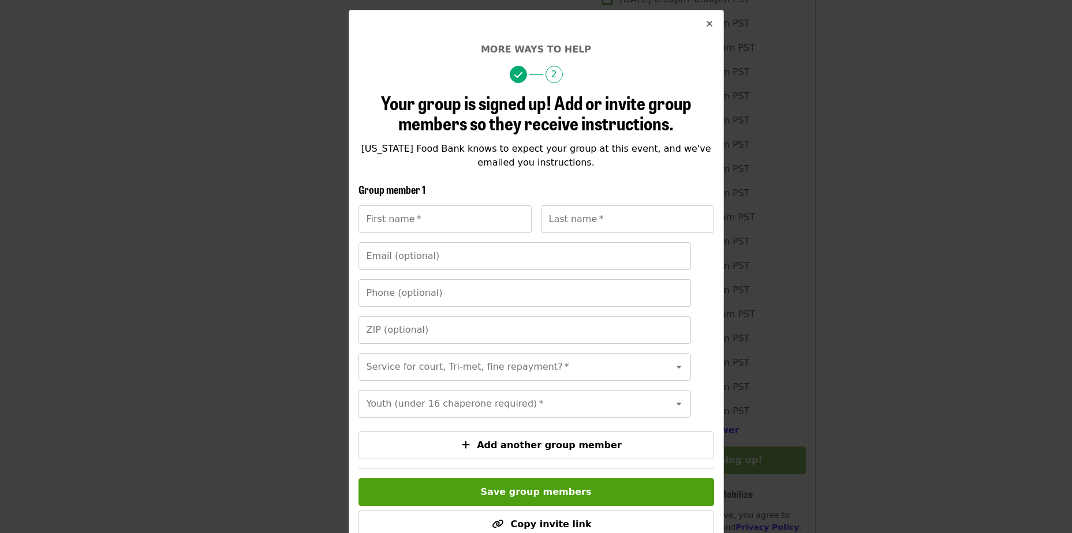
scroll to position [128, 0]
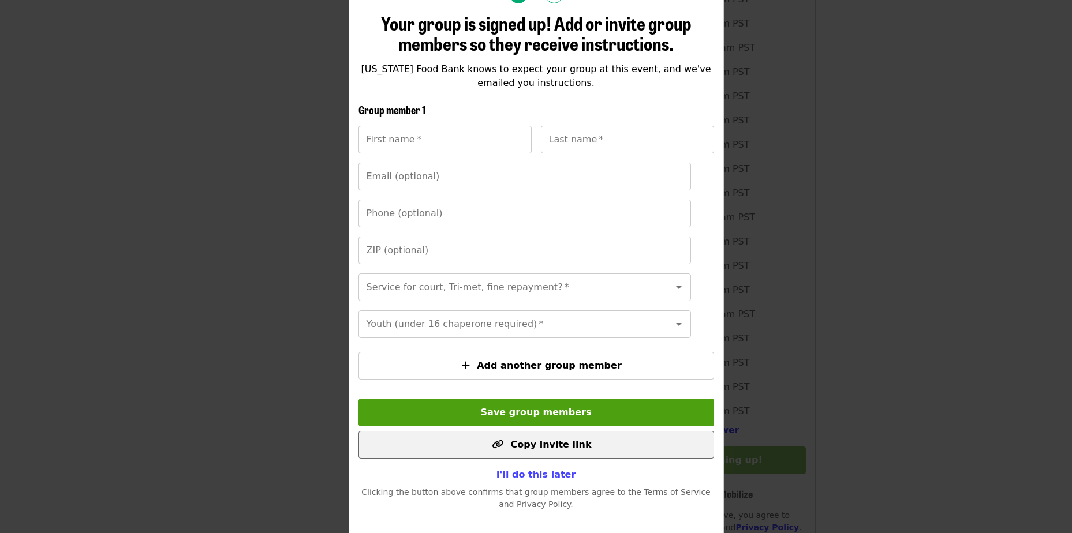
click at [569, 450] on span "Copy invite link" at bounding box center [550, 444] width 81 height 11
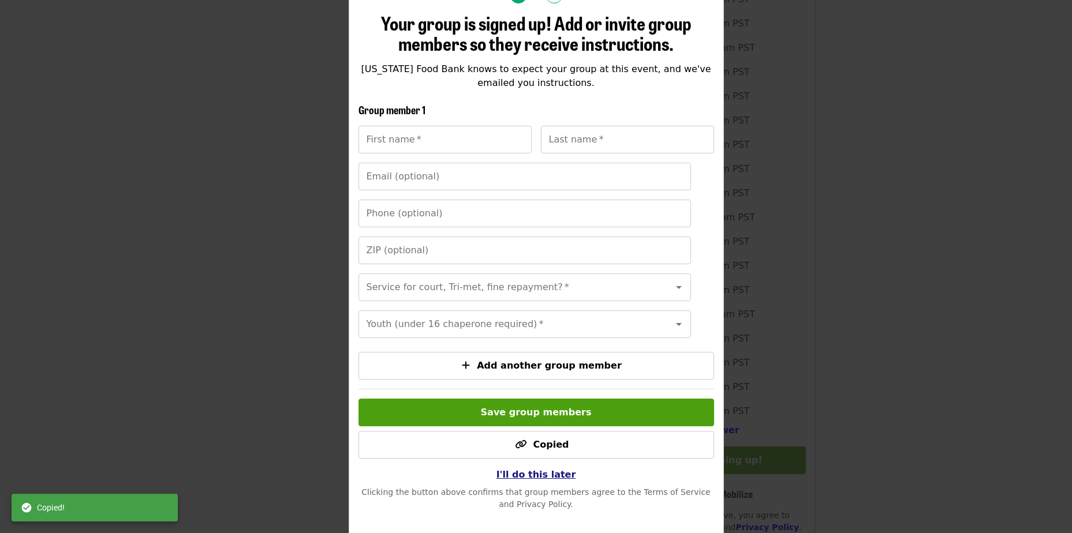
click at [538, 480] on span "I'll do this later" at bounding box center [536, 474] width 80 height 11
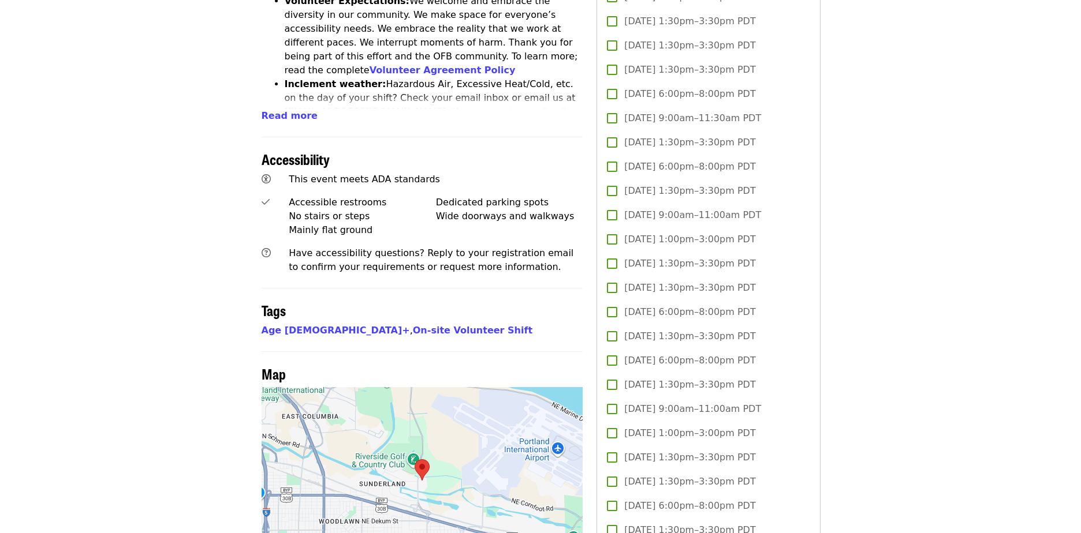
scroll to position [0, 0]
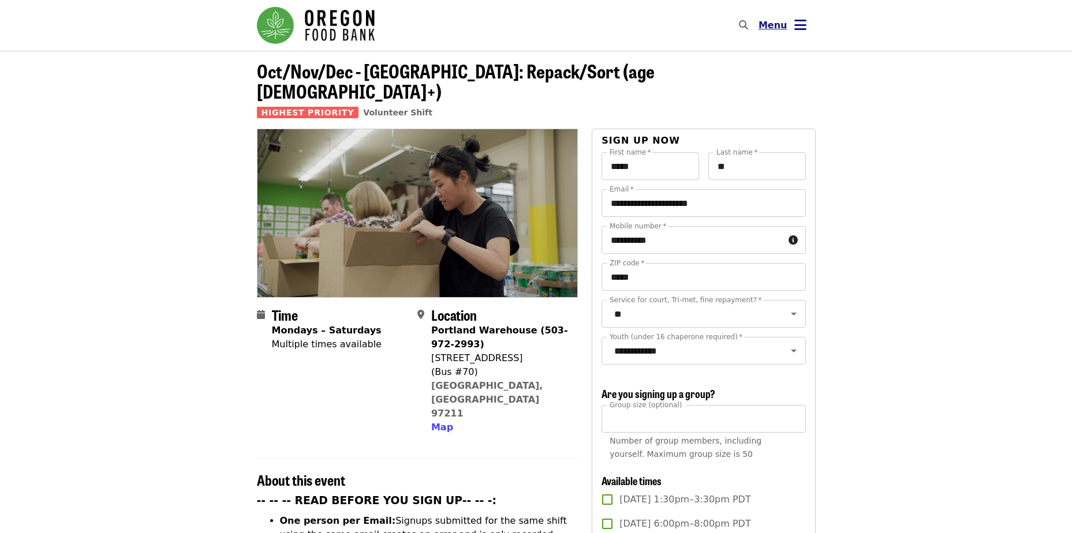
click at [804, 17] on icon "bars icon" at bounding box center [800, 25] width 12 height 17
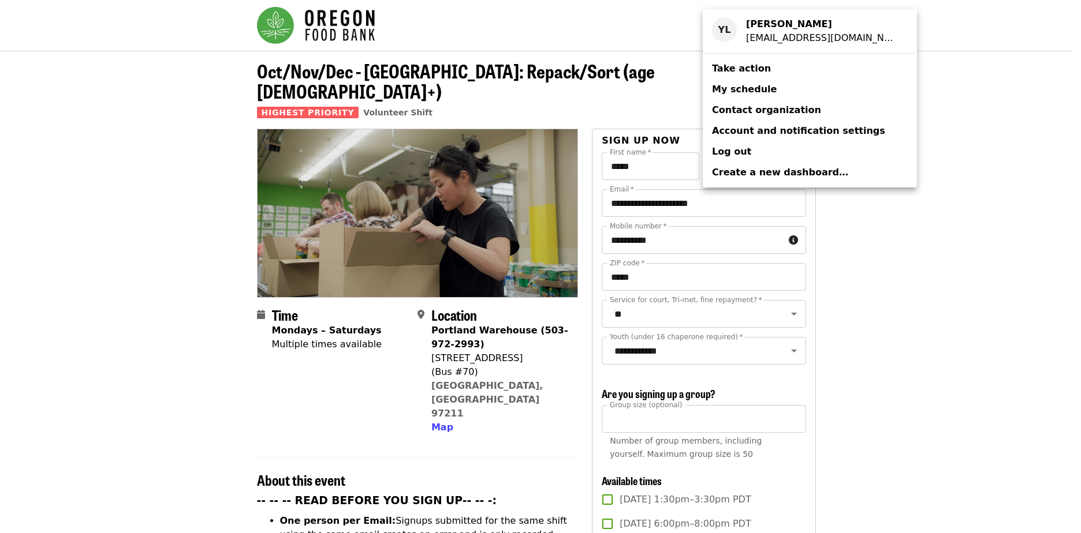
click at [752, 84] on span "My schedule" at bounding box center [744, 89] width 65 height 11
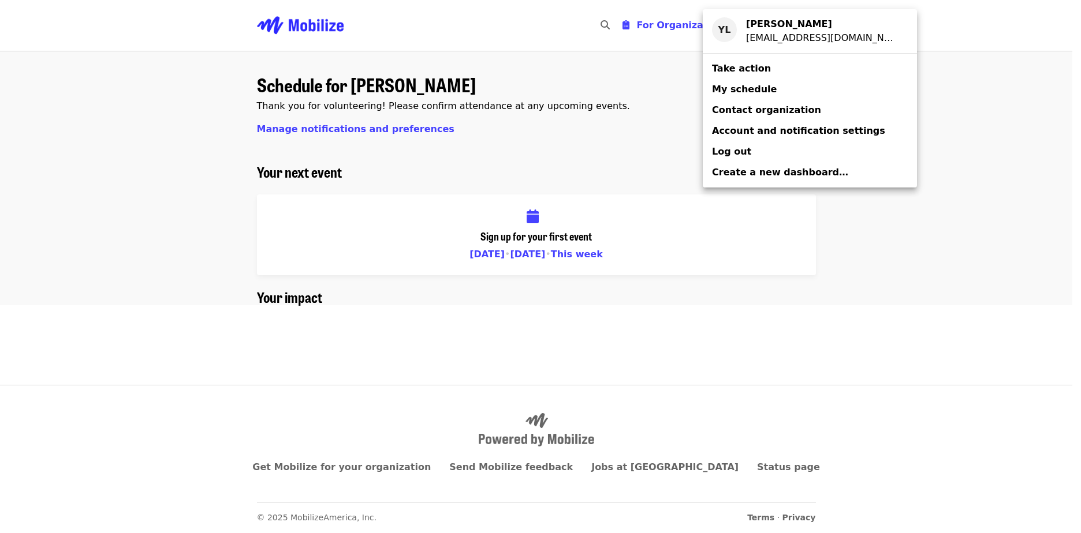
click at [1033, 98] on div "Account menu" at bounding box center [540, 266] width 1081 height 533
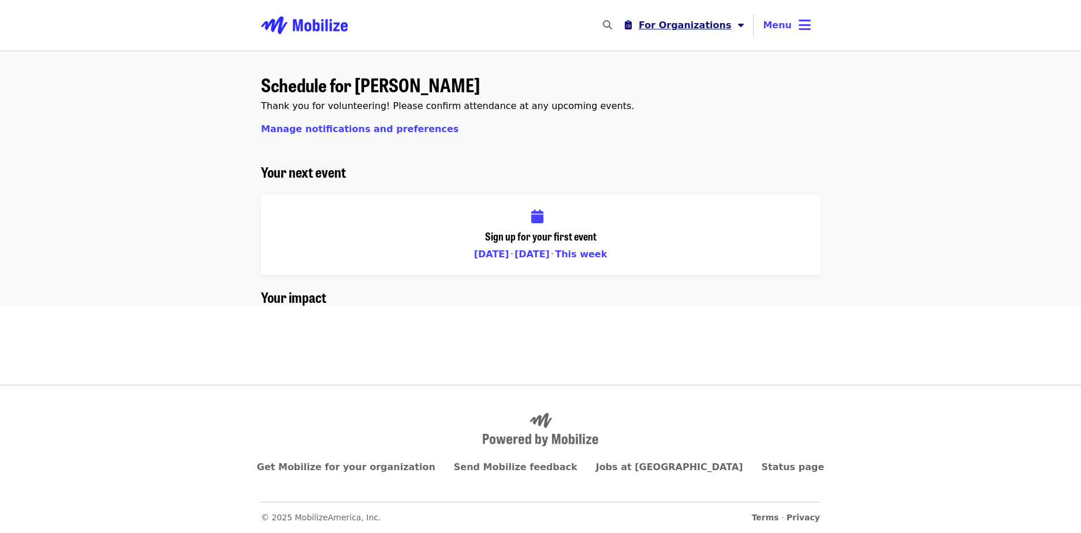
click at [742, 23] on icon "caret-down icon" at bounding box center [741, 25] width 6 height 11
click at [869, 68] on div "Organizer Menu" at bounding box center [540, 266] width 1081 height 533
click at [802, 28] on icon "bars icon" at bounding box center [804, 25] width 12 height 17
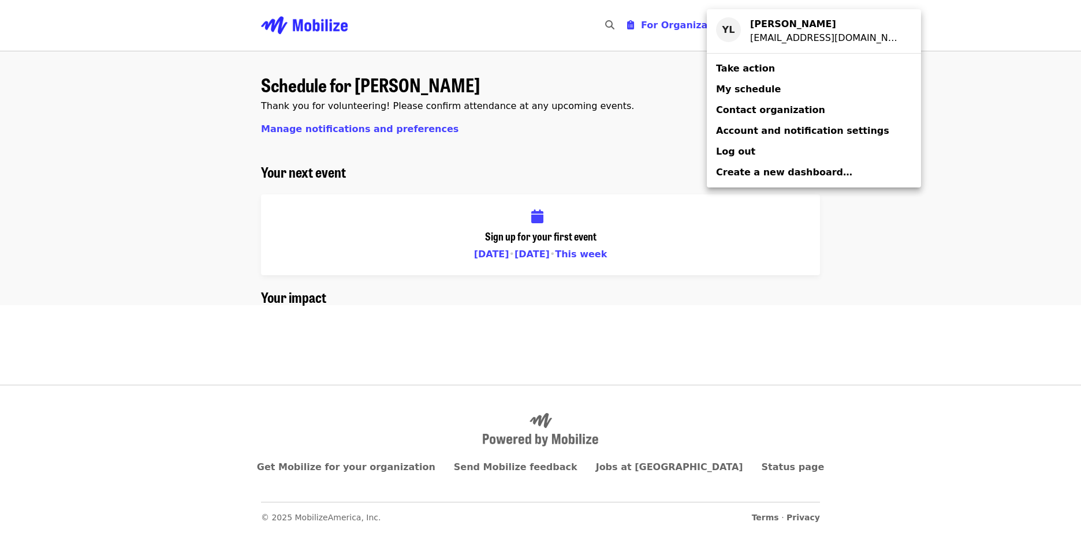
click at [931, 128] on div "Account menu" at bounding box center [540, 266] width 1081 height 533
